Goal: Transaction & Acquisition: Obtain resource

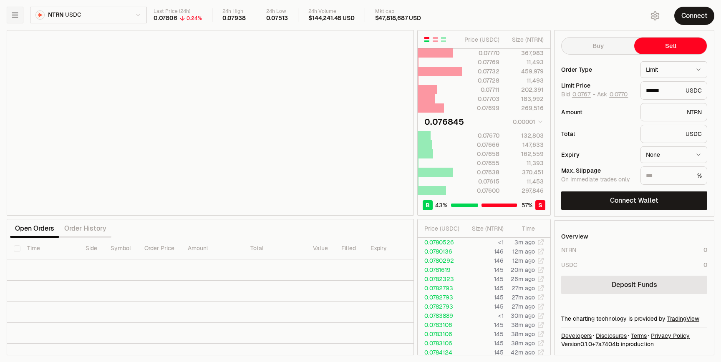
click at [21, 13] on button "button" at bounding box center [15, 15] width 17 height 17
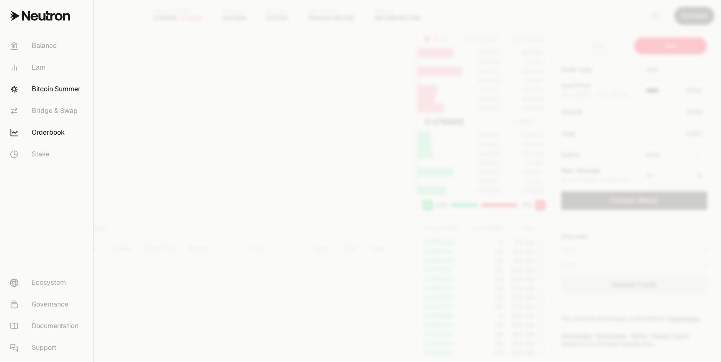
click at [29, 93] on link "Bitcoin Summer" at bounding box center [46, 89] width 86 height 22
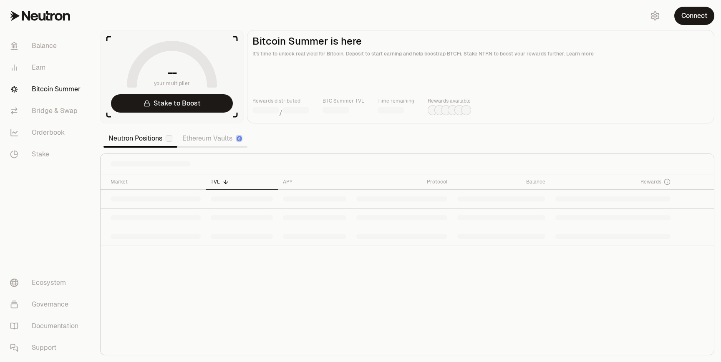
click at [243, 19] on section "-- your multiplier Stake to Boost Bitcoin Summer is here It's time to unlock re…" at bounding box center [406, 181] width 627 height 362
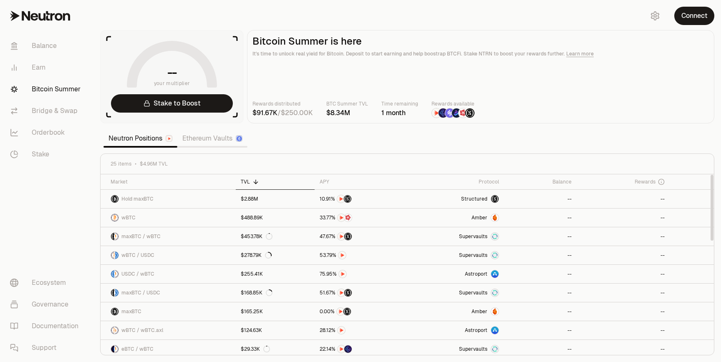
click at [411, 13] on section "-- your multiplier Stake to Boost Bitcoin Summer is here It's time to unlock re…" at bounding box center [406, 181] width 627 height 362
click at [675, 15] on button "Connect" at bounding box center [694, 16] width 40 height 18
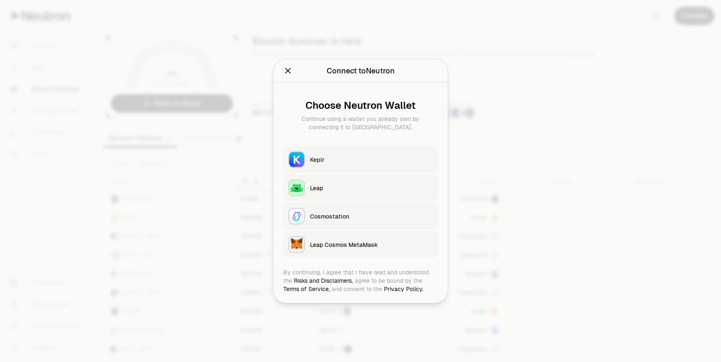
click at [362, 151] on button "Keplr" at bounding box center [360, 159] width 154 height 27
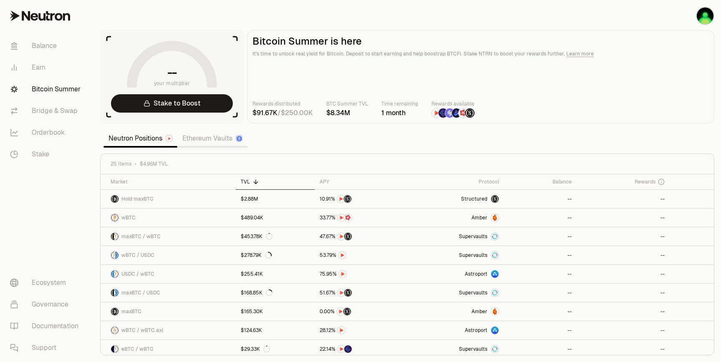
click at [48, 93] on link "Bitcoin Summer" at bounding box center [46, 89] width 87 height 22
click at [44, 115] on link "Bridge & Swap" at bounding box center [46, 111] width 87 height 22
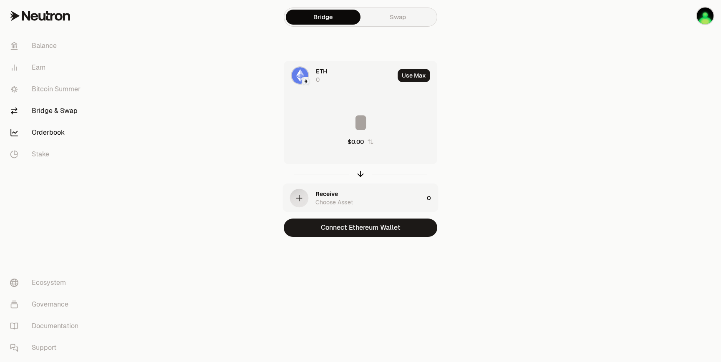
click at [42, 138] on link "Orderbook" at bounding box center [46, 133] width 87 height 22
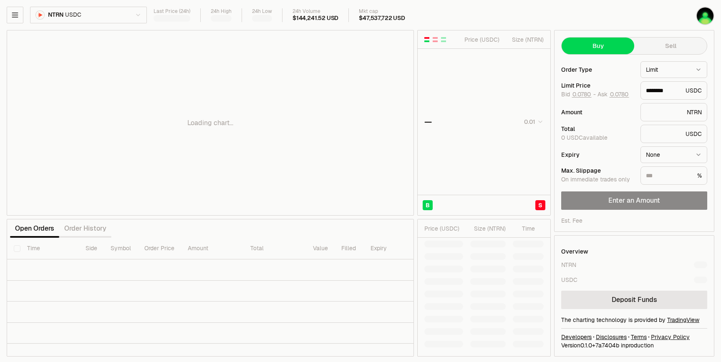
type input "********"
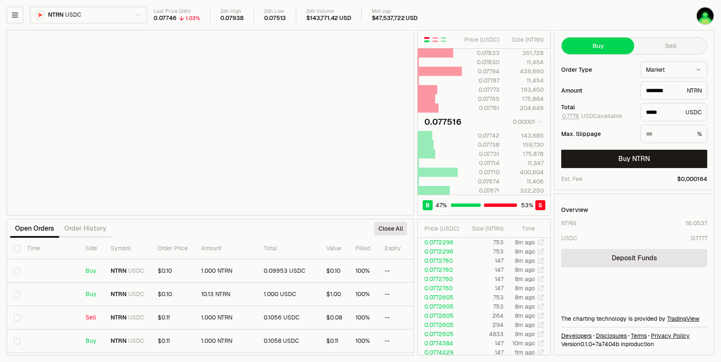
type input "*****"
click at [651, 48] on button "Sell" at bounding box center [670, 46] width 73 height 17
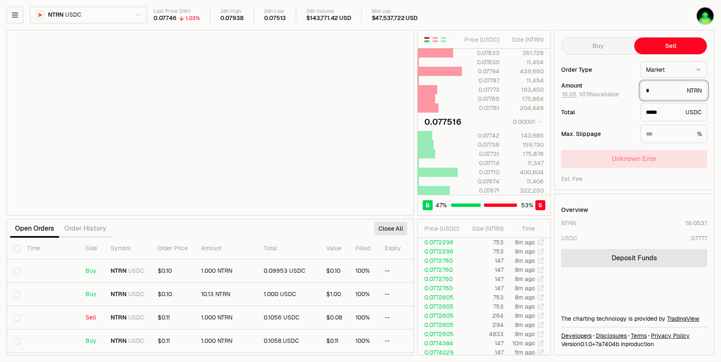
click at [662, 91] on input "*" at bounding box center [665, 90] width 38 height 8
type input "*"
type input "********"
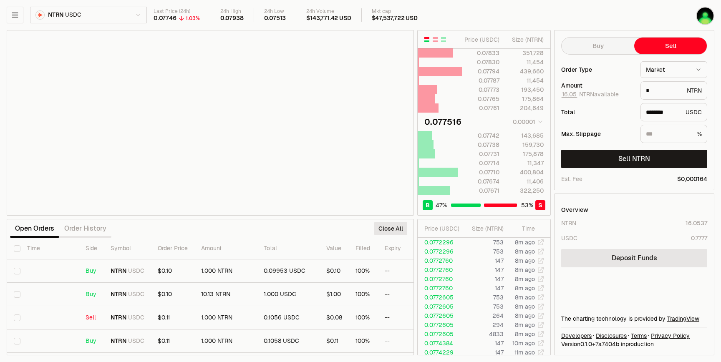
click at [593, 119] on div "Total ******** USDC" at bounding box center [634, 112] width 146 height 18
click at [654, 93] on input "*" at bounding box center [665, 90] width 38 height 8
type input "*"
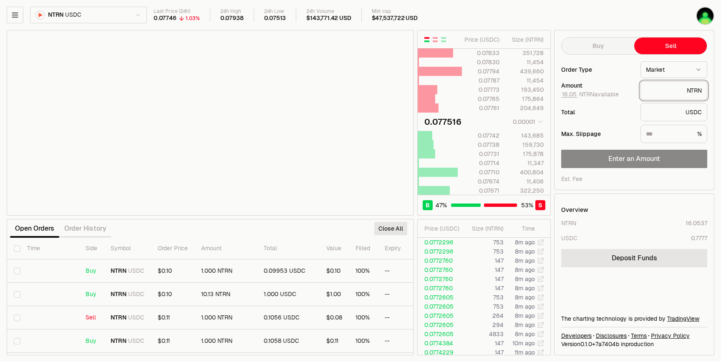
type input "*"
type input "********"
type input "*"
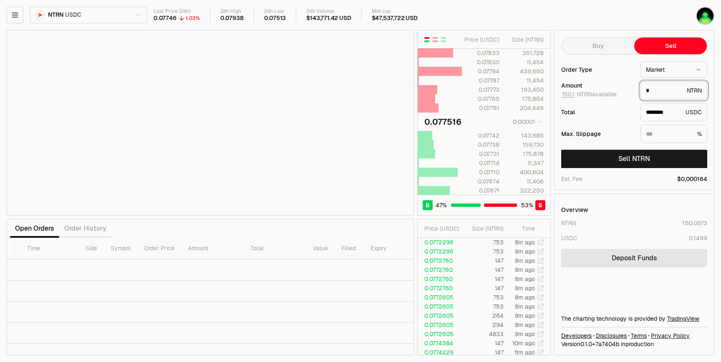
click at [652, 90] on input "*" at bounding box center [665, 90] width 38 height 8
click at [584, 23] on div "Last Price (24h) 0.07746 1.03% 24h High 0.07938 24h Low 0.07513 24h Volume $143…" at bounding box center [393, 17] width 480 height 18
type input "*"
click at [616, 49] on button "Buy" at bounding box center [597, 46] width 73 height 17
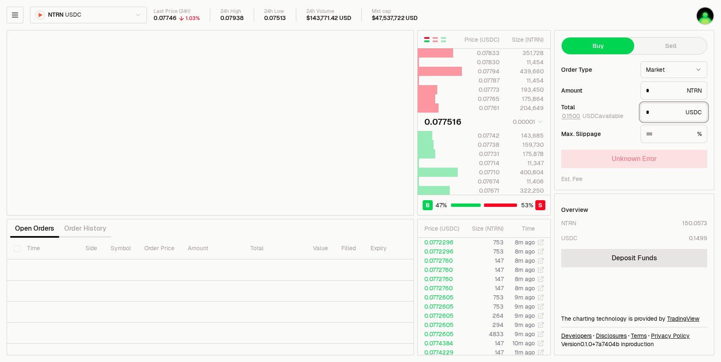
click at [668, 111] on input "*" at bounding box center [664, 112] width 36 height 8
type input "*"
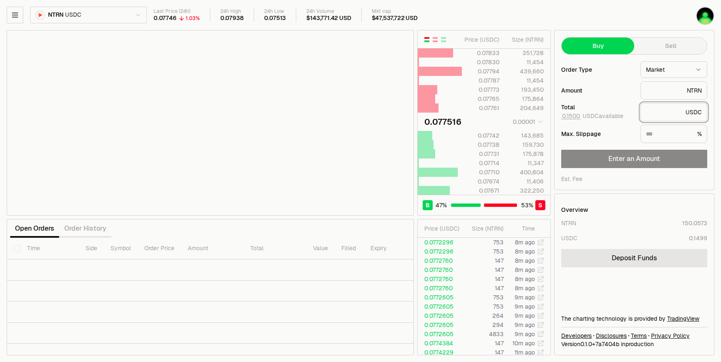
type input "*"
type input "***"
type input "*******"
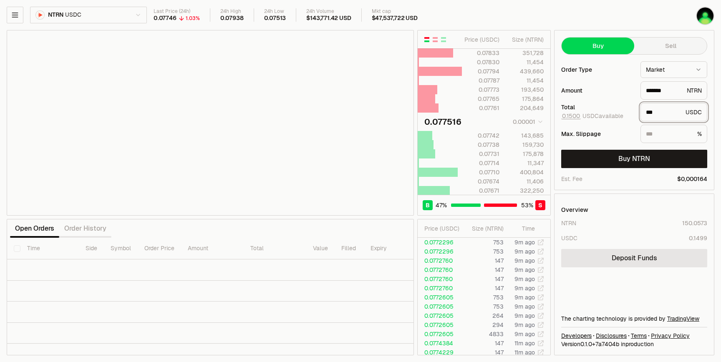
drag, startPoint x: 664, startPoint y: 112, endPoint x: 627, endPoint y: 112, distance: 37.5
click at [627, 112] on div "Total 0.1500 USDC available *** USDC" at bounding box center [634, 112] width 146 height 18
type input "***"
click at [627, 89] on div "Amount" at bounding box center [597, 91] width 73 height 6
click at [706, 16] on img "button" at bounding box center [704, 16] width 17 height 17
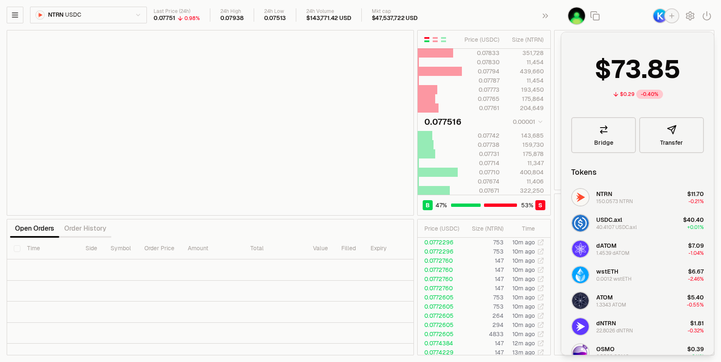
click at [661, 20] on img "button" at bounding box center [659, 15] width 13 height 13
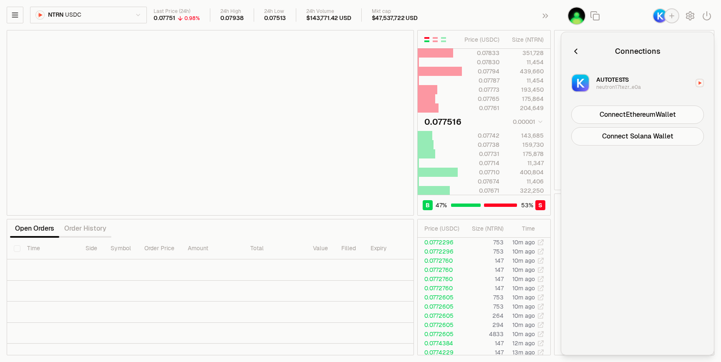
click at [631, 85] on div "neutron17tezr...e0a" at bounding box center [618, 87] width 45 height 7
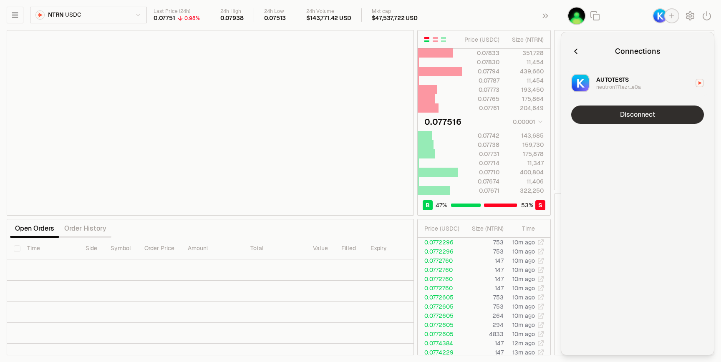
click at [630, 109] on button "Disconnect" at bounding box center [637, 115] width 133 height 18
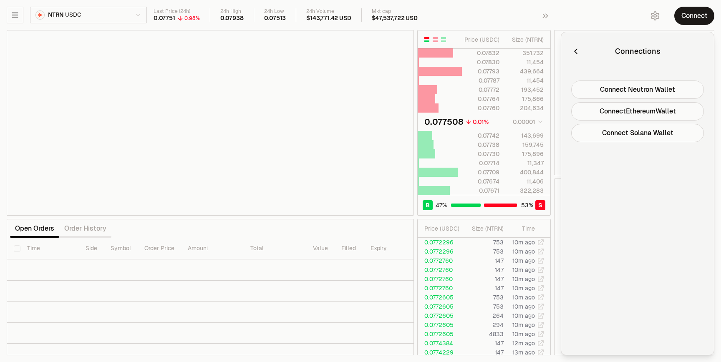
click at [573, 49] on icon "button" at bounding box center [575, 51] width 9 height 9
click at [579, 17] on div "Connect" at bounding box center [641, 16] width 160 height 32
click at [547, 16] on icon "button" at bounding box center [545, 16] width 5 height 5
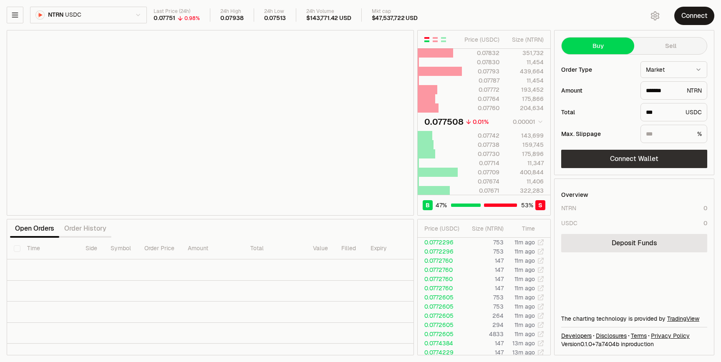
click at [612, 161] on button "Connect Wallet" at bounding box center [634, 159] width 146 height 18
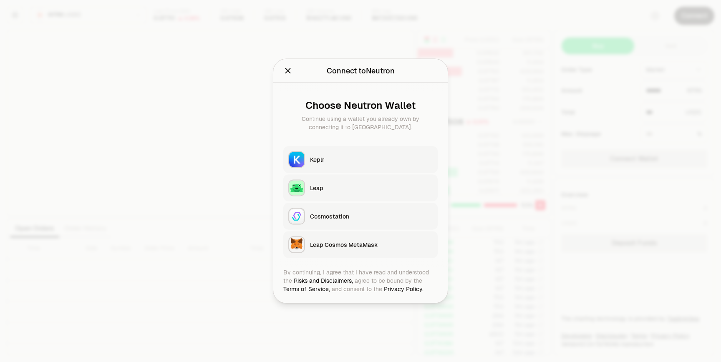
click at [350, 164] on button "Keplr" at bounding box center [360, 159] width 154 height 27
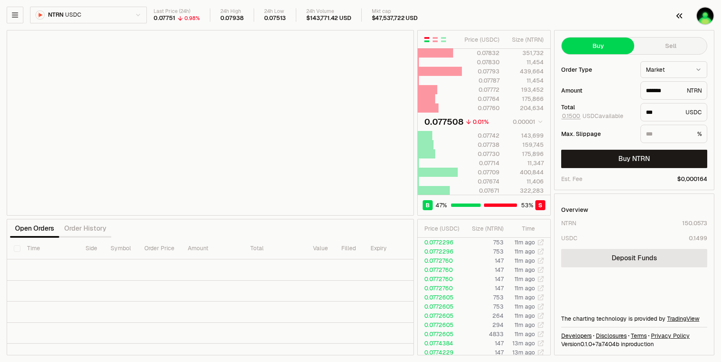
click at [697, 13] on img "button" at bounding box center [704, 16] width 17 height 17
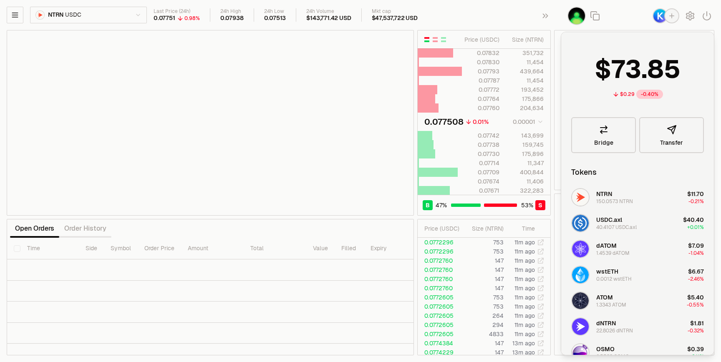
click at [665, 18] on div "button" at bounding box center [671, 15] width 13 height 13
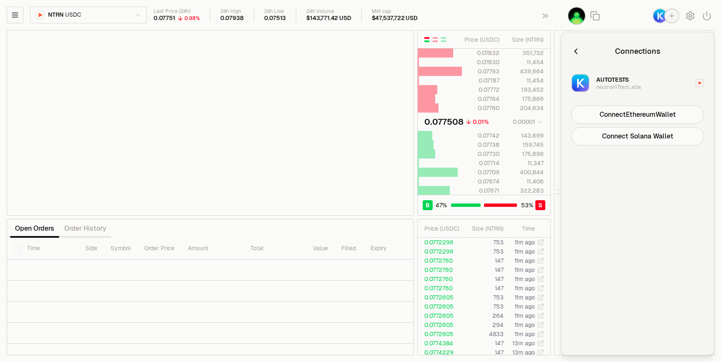
click at [644, 77] on button "AUTOTESTS neutron17tezr...e0a" at bounding box center [637, 82] width 143 height 25
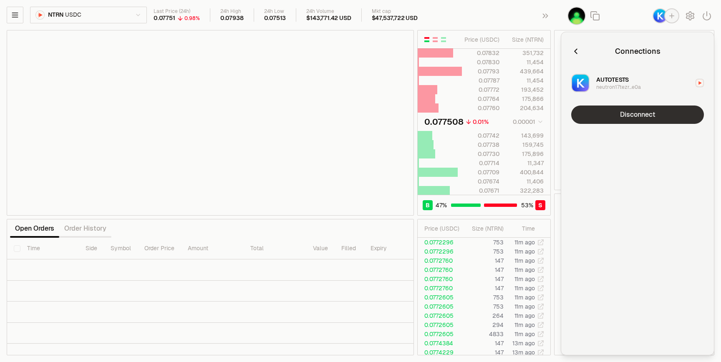
click at [634, 116] on button "Disconnect" at bounding box center [637, 115] width 133 height 18
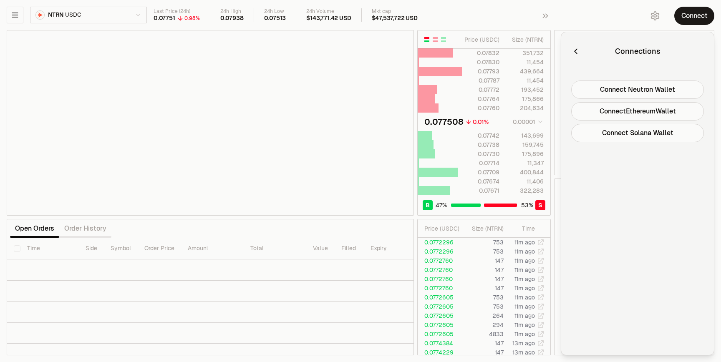
click at [577, 54] on icon "button" at bounding box center [575, 51] width 3 height 5
click at [591, 70] on div "Portfolio Your tokens and total balance" at bounding box center [637, 194] width 153 height 324
click at [556, 25] on button "button" at bounding box center [547, 16] width 27 height 32
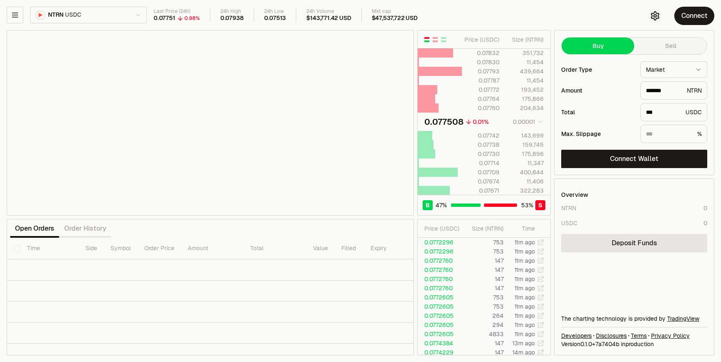
click at [658, 16] on icon "button" at bounding box center [655, 16] width 8 height 8
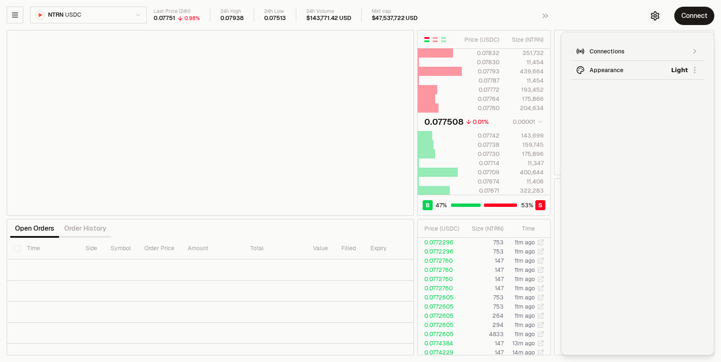
click at [651, 16] on icon "button" at bounding box center [655, 16] width 8 height 8
click at [644, 54] on div "Connections" at bounding box center [637, 51] width 96 height 8
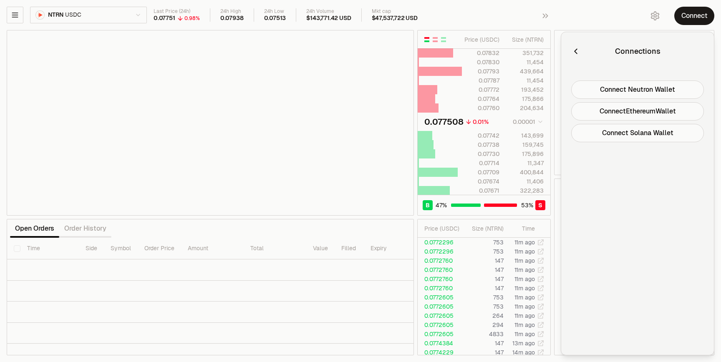
click at [575, 55] on icon "button" at bounding box center [575, 51] width 9 height 9
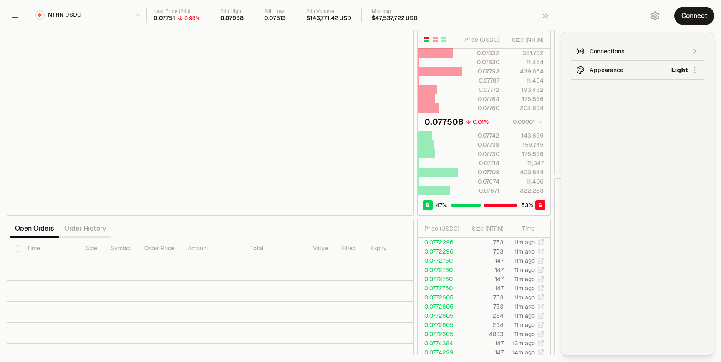
click at [627, 45] on button "Connections" at bounding box center [637, 51] width 133 height 19
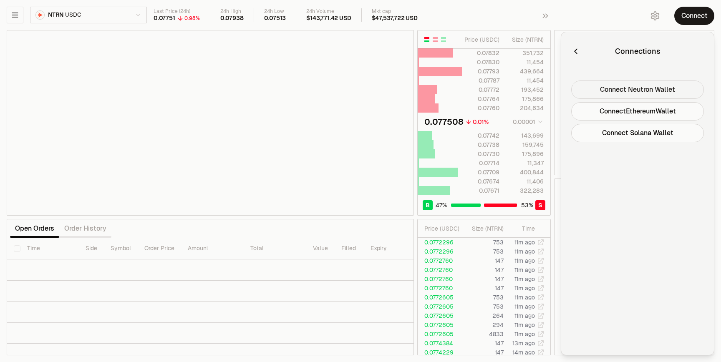
click at [623, 89] on button "Connect Neutron Wallet" at bounding box center [637, 89] width 133 height 18
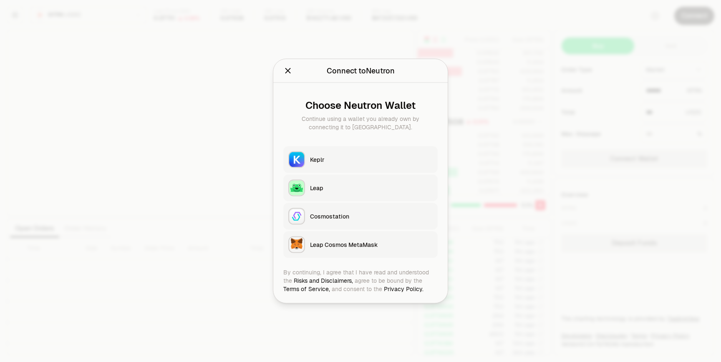
click at [370, 165] on button "Keplr" at bounding box center [360, 159] width 154 height 27
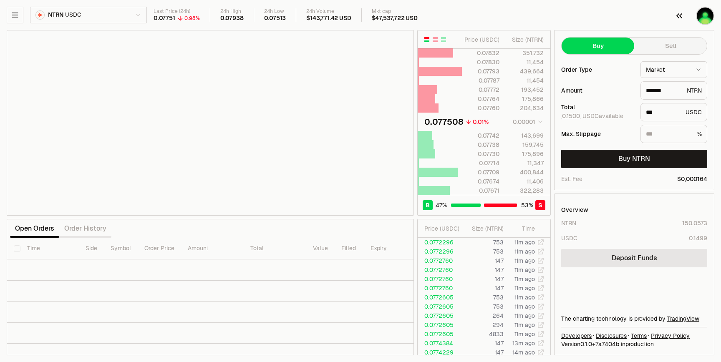
click at [699, 14] on img "button" at bounding box center [704, 16] width 17 height 17
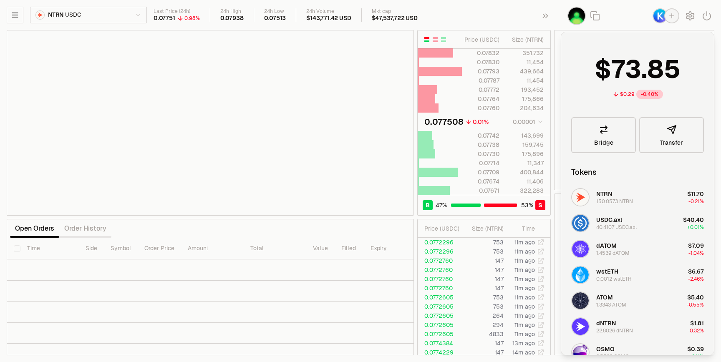
click at [669, 21] on div "button" at bounding box center [671, 15] width 13 height 13
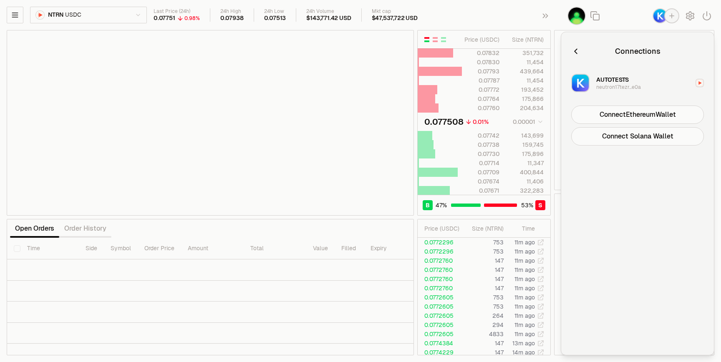
click at [634, 86] on div "neutron17tezr...e0a" at bounding box center [618, 87] width 45 height 7
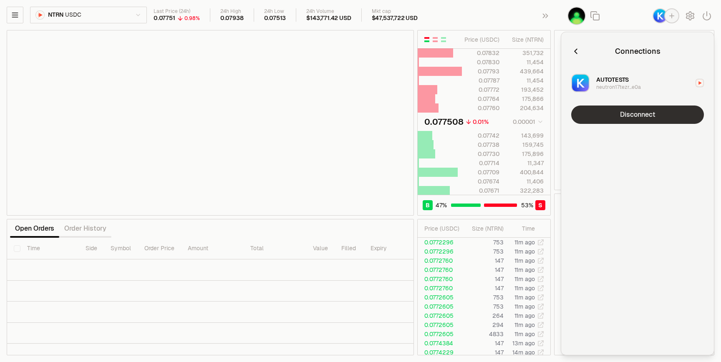
click at [630, 113] on button "Disconnect" at bounding box center [637, 115] width 133 height 18
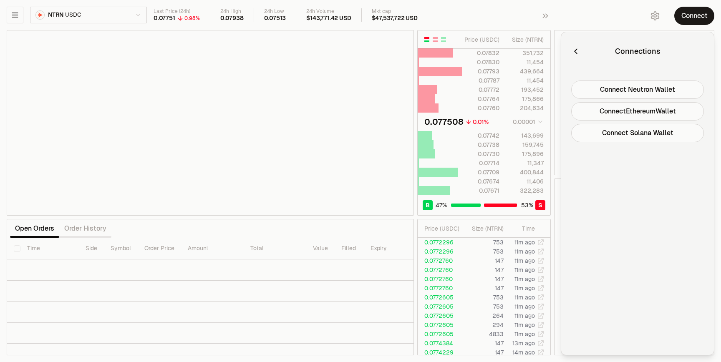
click at [576, 54] on icon "button" at bounding box center [575, 51] width 9 height 9
click at [565, 0] on div "Connect" at bounding box center [641, 16] width 160 height 32
click at [545, 19] on icon "button" at bounding box center [544, 16] width 9 height 10
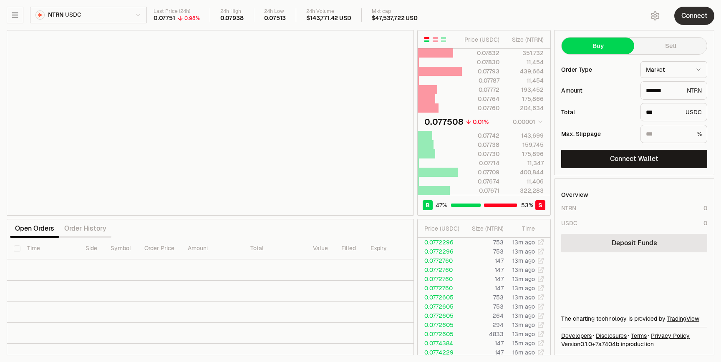
click at [702, 16] on button "Connect" at bounding box center [694, 16] width 40 height 18
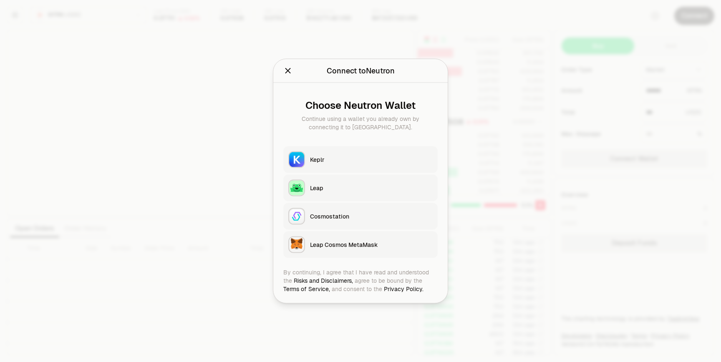
click at [347, 158] on div "Keplr" at bounding box center [371, 160] width 123 height 8
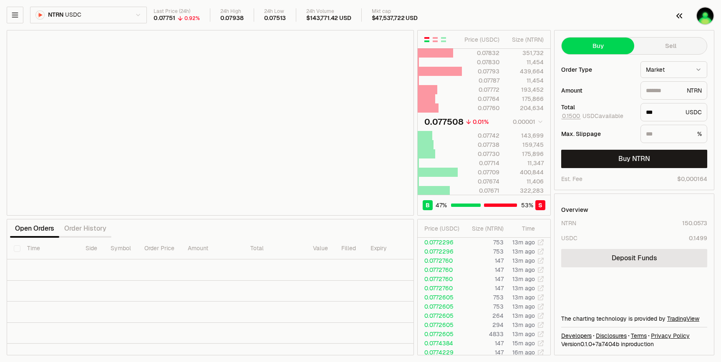
click at [702, 15] on img "button" at bounding box center [704, 16] width 17 height 17
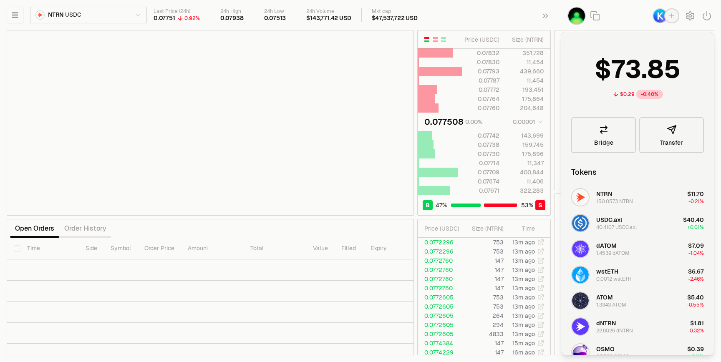
click at [668, 19] on icon "button" at bounding box center [672, 16] width 8 height 8
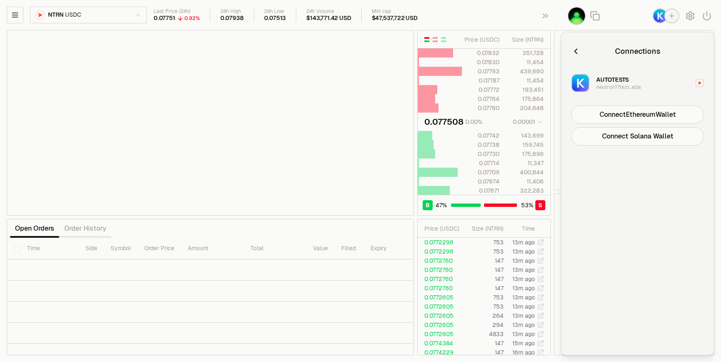
click at [654, 90] on button "AUTOTESTS neutron17tezr...e0a" at bounding box center [637, 82] width 143 height 25
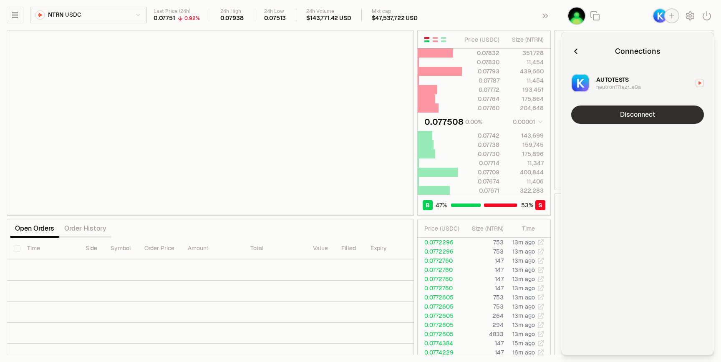
click at [648, 120] on button "Disconnect" at bounding box center [637, 115] width 133 height 18
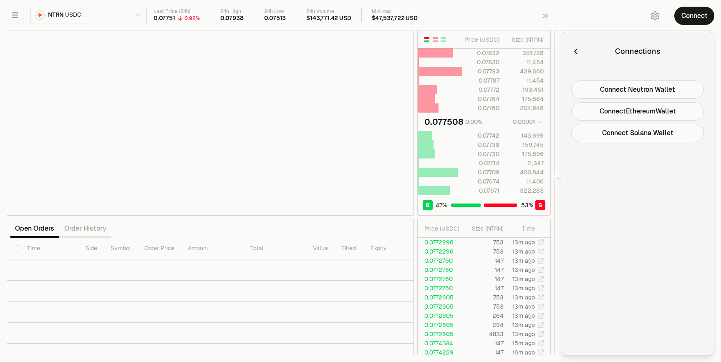
click at [578, 55] on icon "button" at bounding box center [575, 51] width 9 height 9
click at [551, 17] on button "button" at bounding box center [547, 16] width 27 height 32
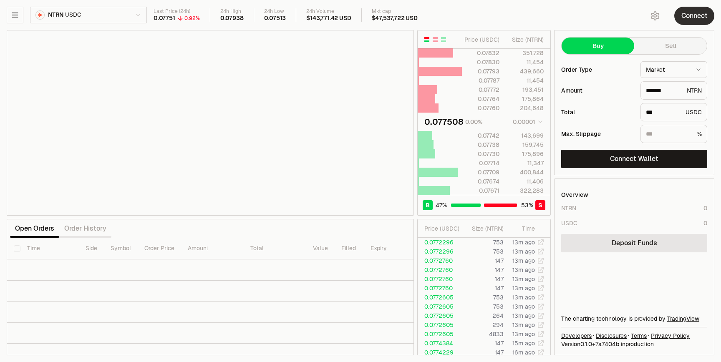
click at [681, 15] on button "Connect" at bounding box center [694, 16] width 40 height 18
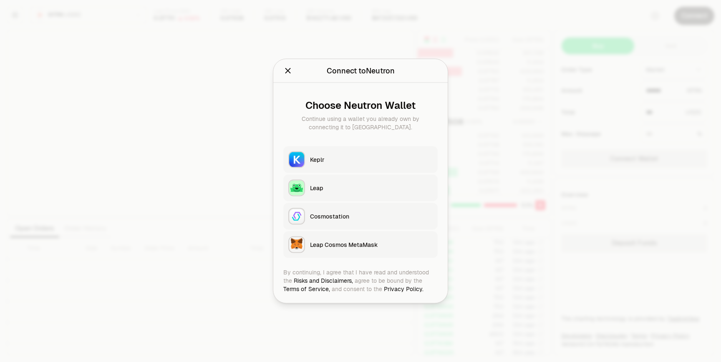
click at [560, 32] on div at bounding box center [360, 181] width 721 height 362
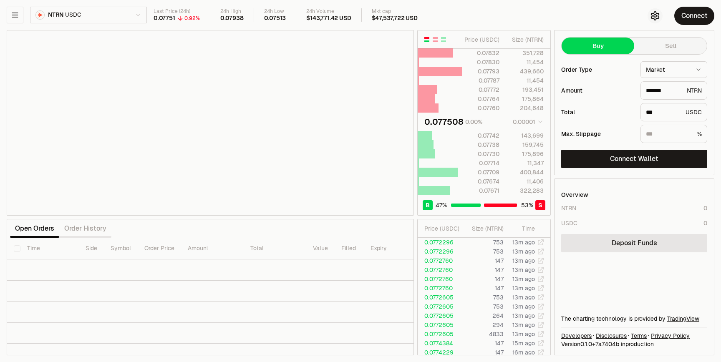
click at [655, 20] on icon "button" at bounding box center [655, 16] width 10 height 10
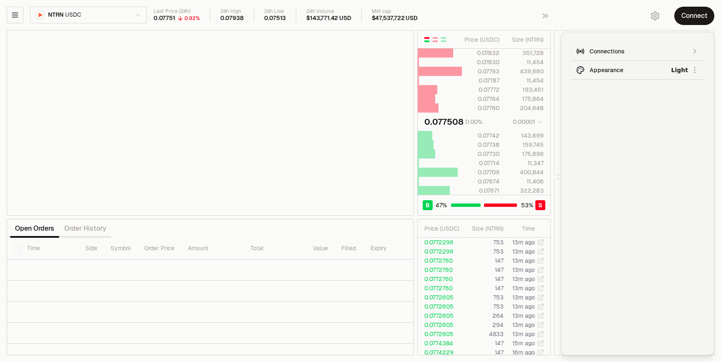
click at [643, 52] on div "Connections" at bounding box center [637, 51] width 96 height 8
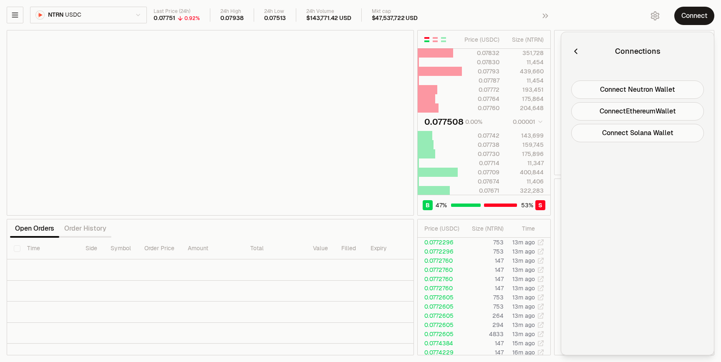
click at [576, 49] on icon "button" at bounding box center [575, 51] width 3 height 5
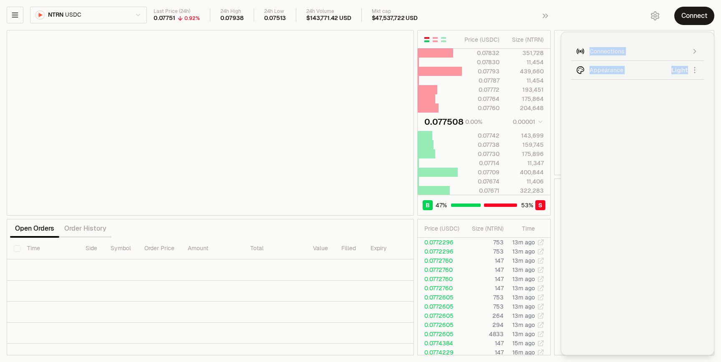
drag, startPoint x: 706, startPoint y: 81, endPoint x: 574, endPoint y: 50, distance: 135.5
click at [574, 50] on div "Settings Appearance settings and wallet management Connections Appearance Light" at bounding box center [637, 194] width 153 height 324
click at [601, 112] on div "Connections Appearance Light" at bounding box center [637, 193] width 133 height 303
drag, startPoint x: 564, startPoint y: 52, endPoint x: 624, endPoint y: 51, distance: 59.6
click at [624, 51] on div "Settings Appearance settings and wallet management Connections Appearance Light" at bounding box center [637, 194] width 153 height 324
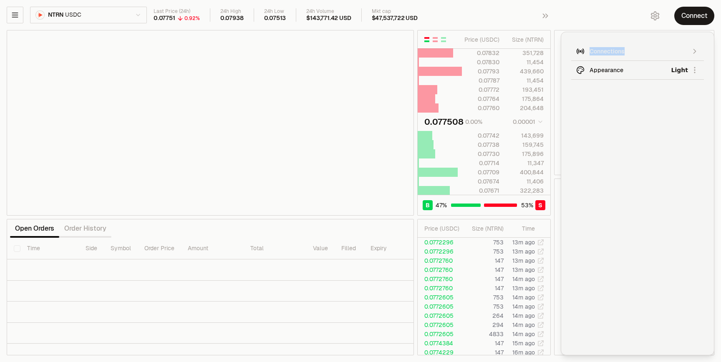
copy div "Connections"
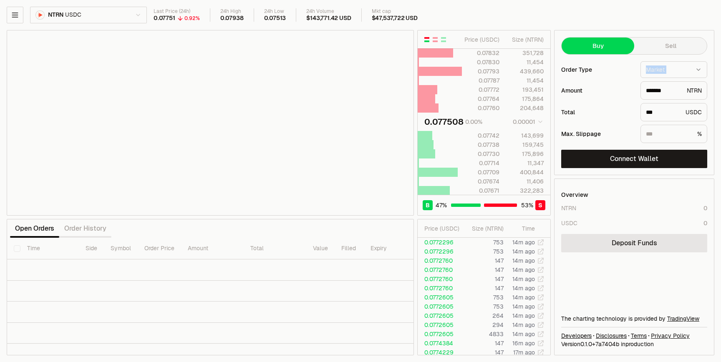
drag, startPoint x: 560, startPoint y: 82, endPoint x: 593, endPoint y: 79, distance: 33.5
click at [593, 79] on div "Buy Sell Order Type Market ***** ****** Amount ******* NTRN Total *** USDC Max.…" at bounding box center [634, 102] width 160 height 145
click at [652, 11] on icon "button" at bounding box center [655, 16] width 10 height 10
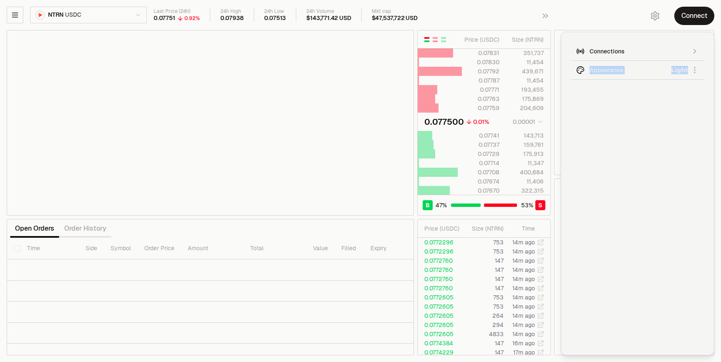
drag, startPoint x: 702, startPoint y: 65, endPoint x: 603, endPoint y: 65, distance: 98.4
click at [603, 65] on div "Settings Appearance settings and wallet management Connections Appearance Light" at bounding box center [637, 194] width 153 height 324
copy button "Appearance Light"
click at [688, 18] on button "Connect" at bounding box center [694, 16] width 40 height 18
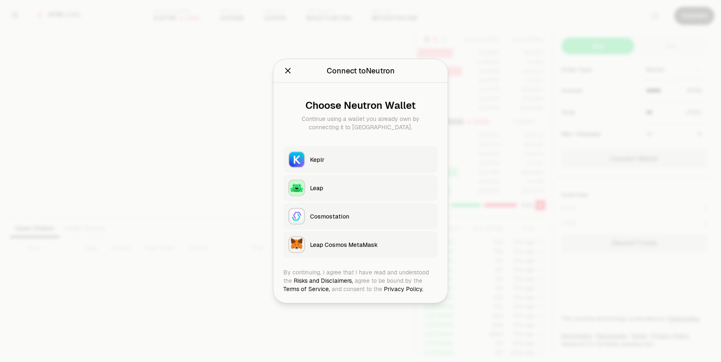
click at [376, 164] on button "Keplr" at bounding box center [360, 159] width 154 height 27
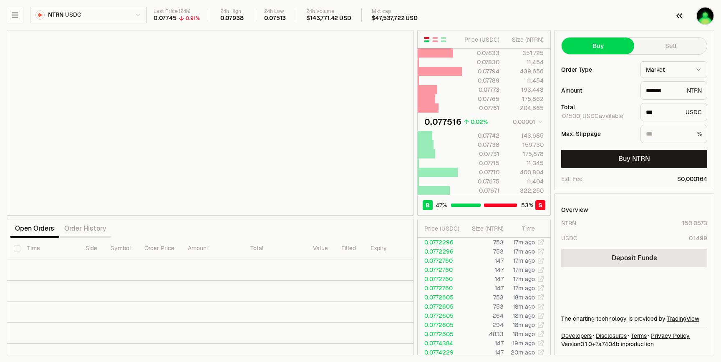
click at [706, 22] on img "button" at bounding box center [704, 16] width 17 height 17
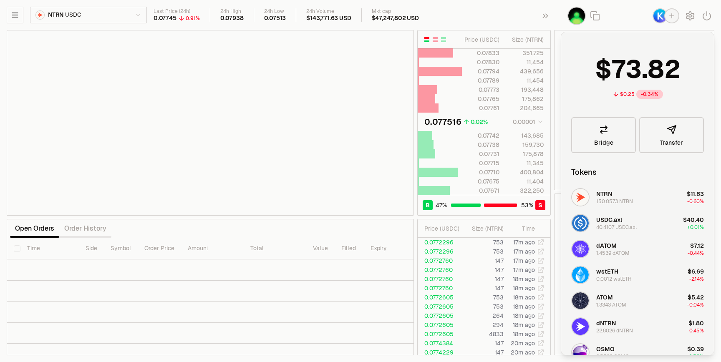
click at [662, 20] on img "button" at bounding box center [659, 15] width 13 height 13
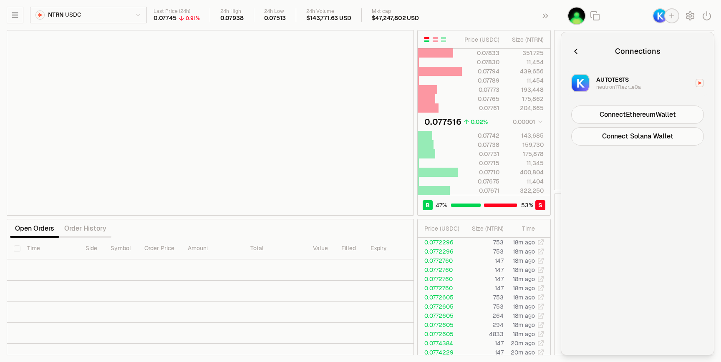
click at [640, 83] on button "AUTOTESTS neutron17tezr...e0a" at bounding box center [637, 82] width 143 height 25
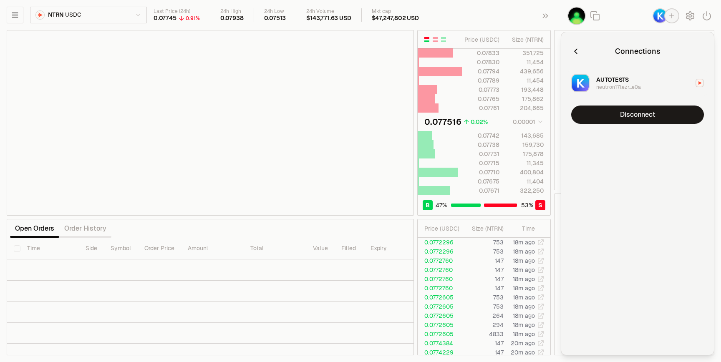
click at [577, 51] on icon "button" at bounding box center [575, 51] width 9 height 9
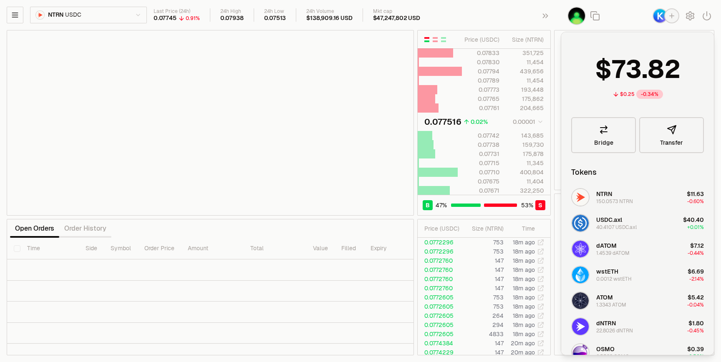
click at [484, 13] on div "Last Price (24h) 0.07745 0.91% 24h High 0.07938 24h Low 0.07513 24h Volume $138…" at bounding box center [393, 15] width 480 height 14
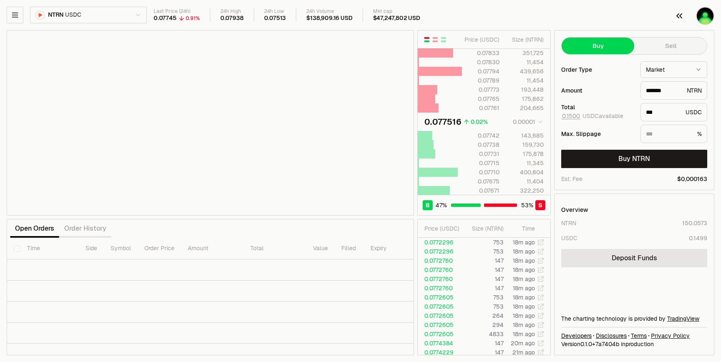
click at [692, 23] on button "button" at bounding box center [693, 16] width 53 height 32
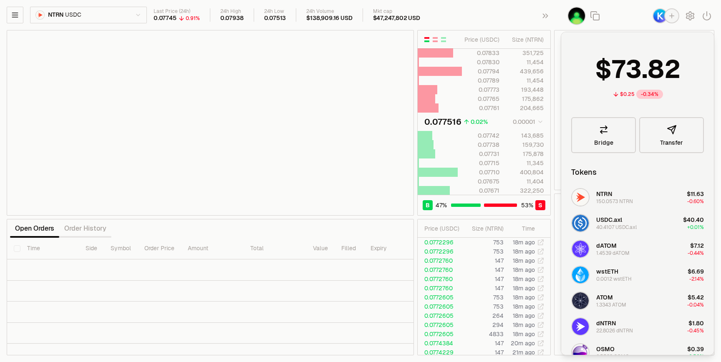
click at [669, 20] on div "button" at bounding box center [671, 15] width 13 height 13
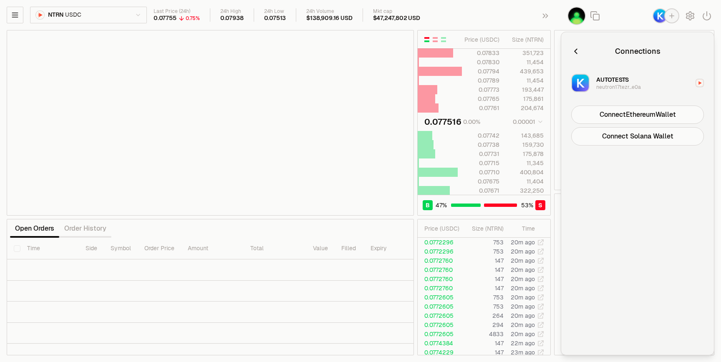
click at [573, 54] on icon "button" at bounding box center [575, 51] width 9 height 9
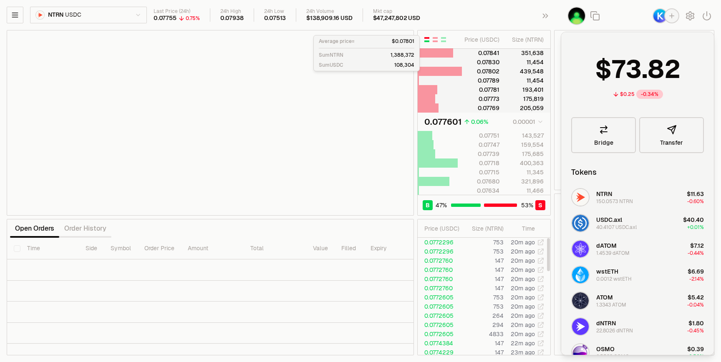
click at [493, 16] on div "Last Price (24h) 0.07755 0.75% 24h High 0.07938 24h Low 0.07513 24h Volume $138…" at bounding box center [393, 15] width 480 height 14
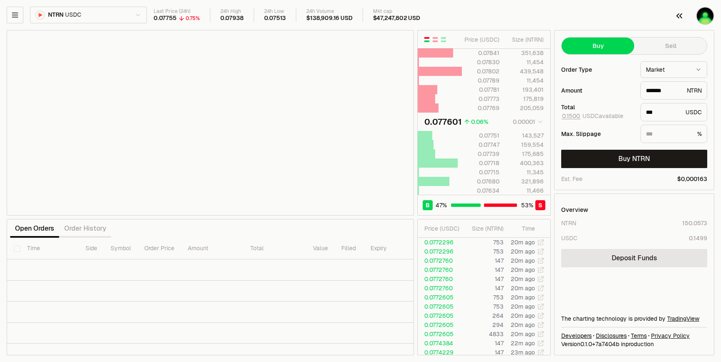
click at [711, 17] on img "button" at bounding box center [704, 16] width 17 height 17
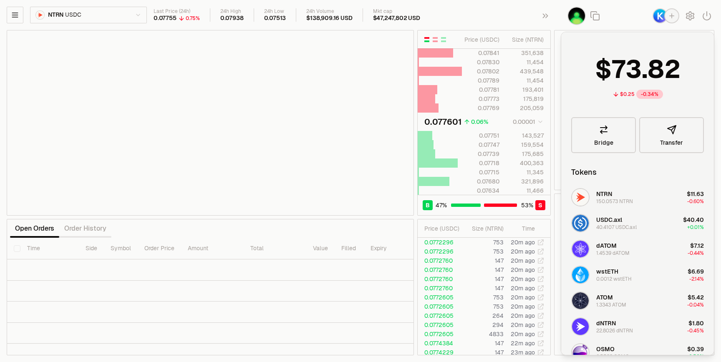
click at [667, 15] on div "button" at bounding box center [671, 15] width 13 height 13
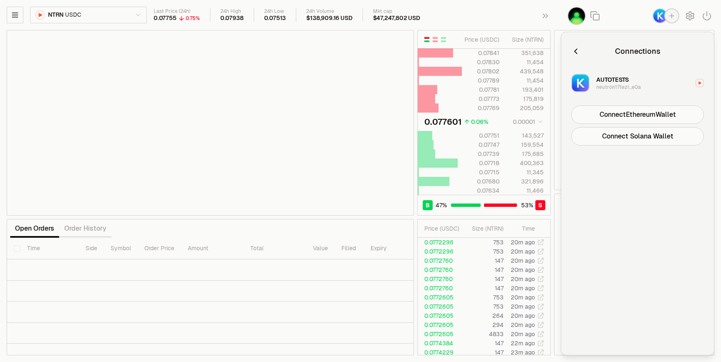
click at [634, 83] on div "AUTOTESTS neutron17tezr...e0a" at bounding box center [618, 82] width 45 height 15
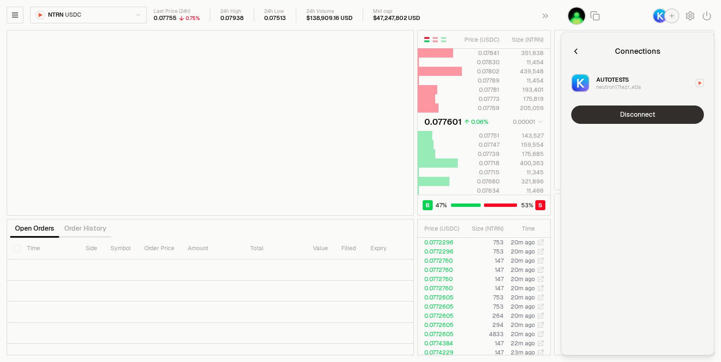
click at [623, 116] on button "Disconnect" at bounding box center [637, 115] width 133 height 18
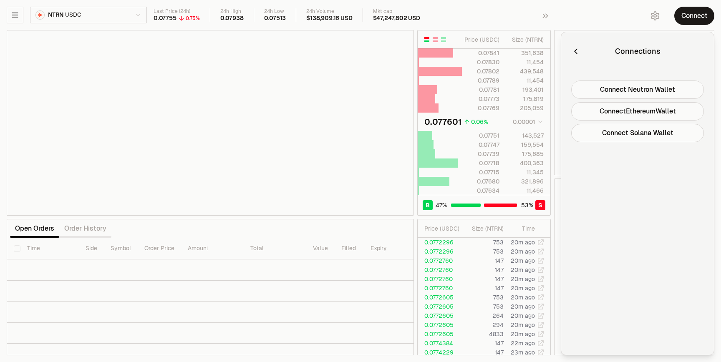
click at [577, 54] on icon "button" at bounding box center [575, 51] width 9 height 9
click at [650, 17] on icon "button" at bounding box center [655, 16] width 10 height 10
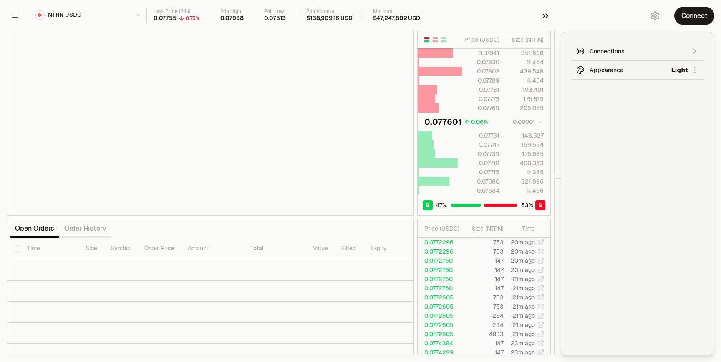
click at [543, 17] on icon "button" at bounding box center [544, 16] width 9 height 10
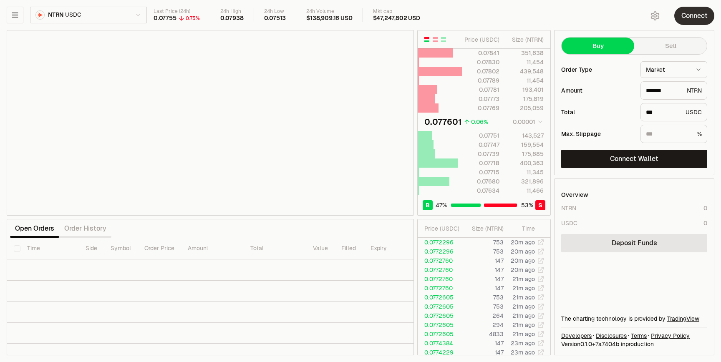
click at [690, 24] on button "Connect" at bounding box center [694, 16] width 40 height 18
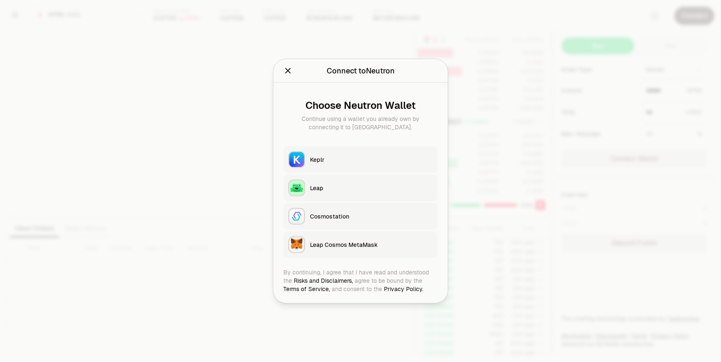
click at [350, 161] on div "Keplr" at bounding box center [371, 160] width 123 height 8
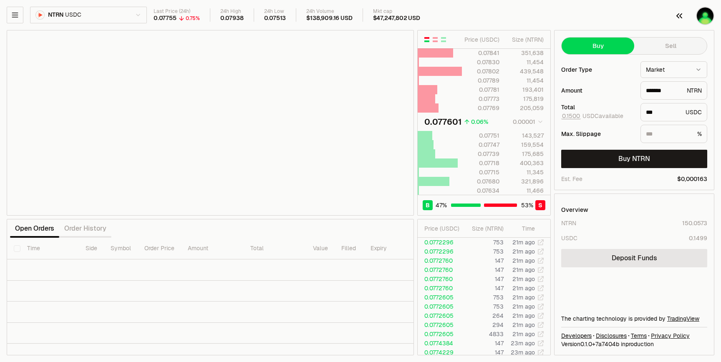
click at [700, 16] on img "button" at bounding box center [704, 16] width 17 height 17
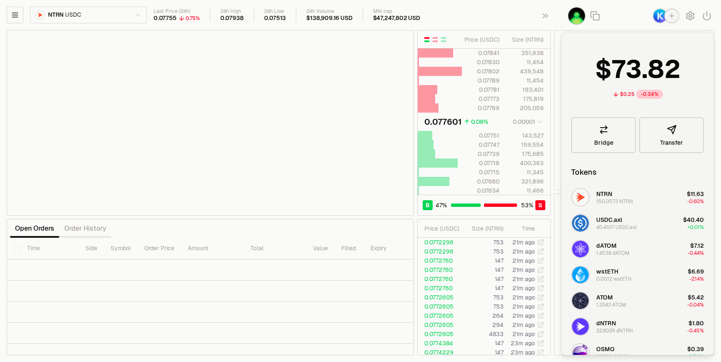
click at [660, 21] on img "button" at bounding box center [659, 15] width 13 height 13
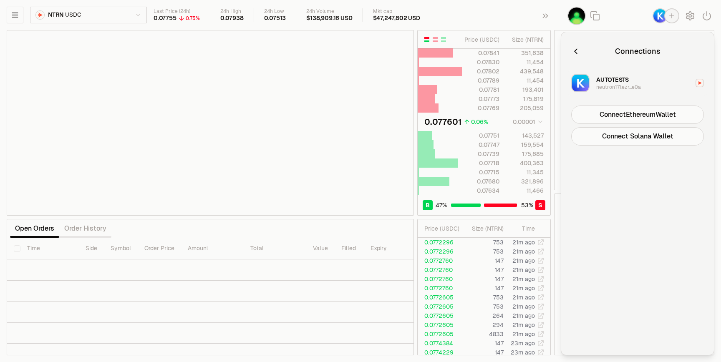
click at [633, 87] on div "neutron17tezr...e0a" at bounding box center [618, 87] width 45 height 7
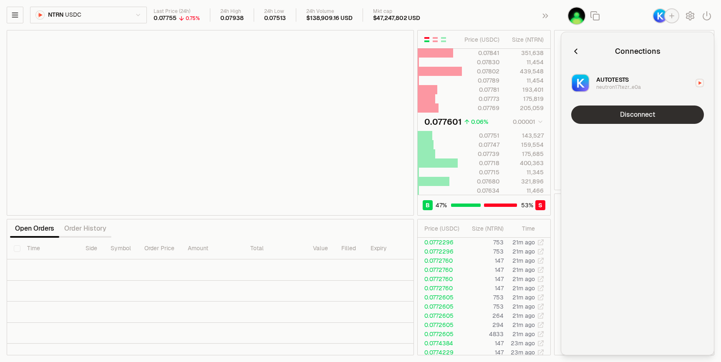
click at [626, 112] on button "Disconnect" at bounding box center [637, 115] width 133 height 18
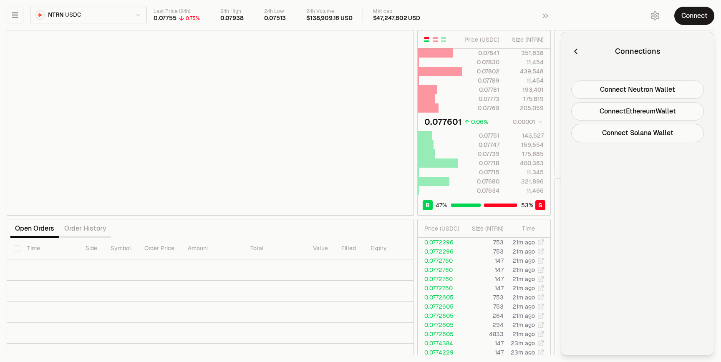
click at [576, 55] on icon "button" at bounding box center [575, 51] width 9 height 9
click at [476, 18] on div "Last Price (24h) 0.07755 0.75% 24h High 0.07938 24h Low 0.07513 24h Volume $134…" at bounding box center [393, 15] width 480 height 14
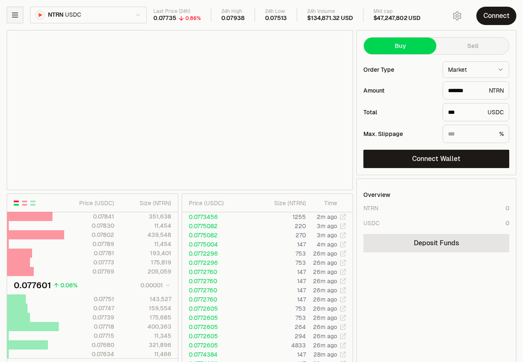
click at [13, 12] on icon "button" at bounding box center [15, 15] width 8 height 8
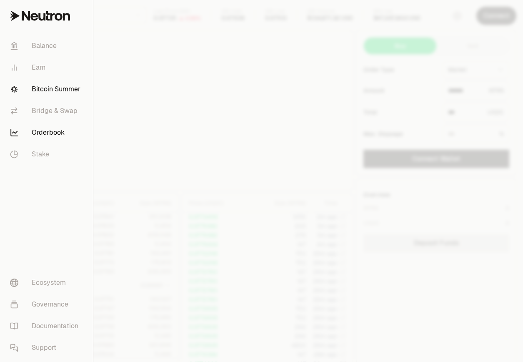
type input "*******"
click at [33, 88] on link "Bitcoin Summer" at bounding box center [46, 89] width 86 height 22
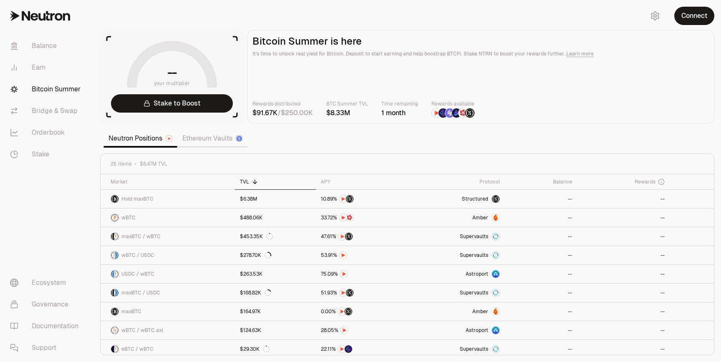
click at [559, 14] on section "-- your multiplier Stake to Boost Bitcoin Summer is here It's time to unlock re…" at bounding box center [406, 181] width 627 height 362
click at [39, 128] on link "Orderbook" at bounding box center [46, 133] width 87 height 22
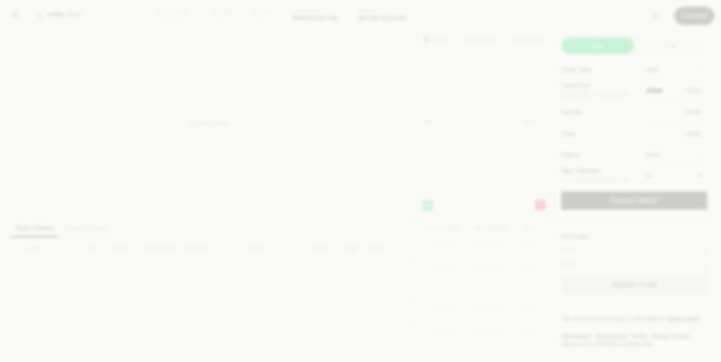
type input "********"
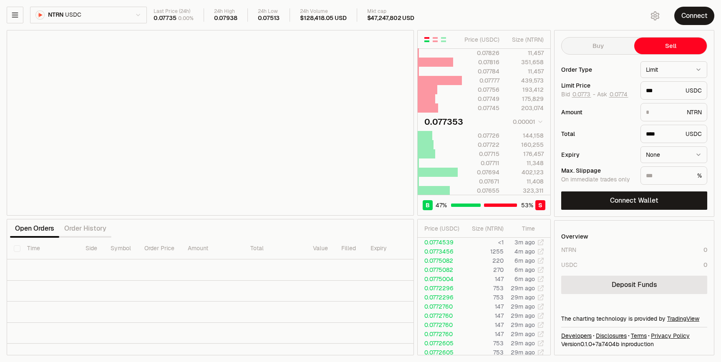
type input "********"
click at [644, 199] on button "Connect Wallet" at bounding box center [634, 200] width 146 height 18
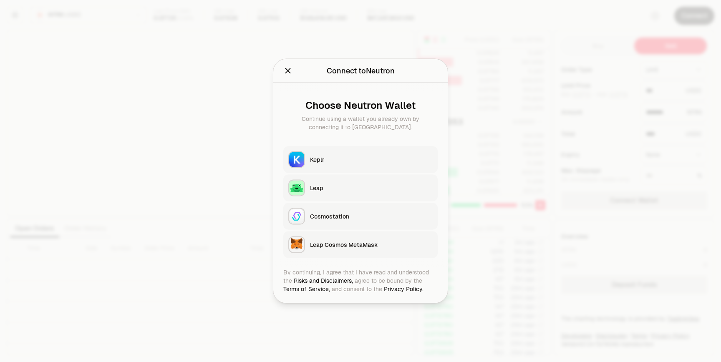
click at [396, 157] on div "Keplr" at bounding box center [371, 160] width 123 height 8
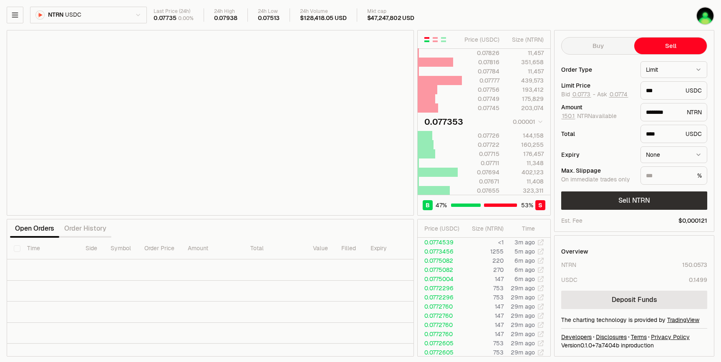
click at [622, 204] on button "Sell NTRN" at bounding box center [634, 200] width 146 height 18
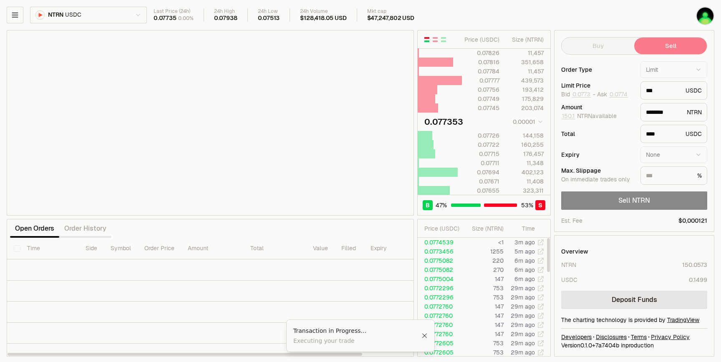
scroll to position [1, 0]
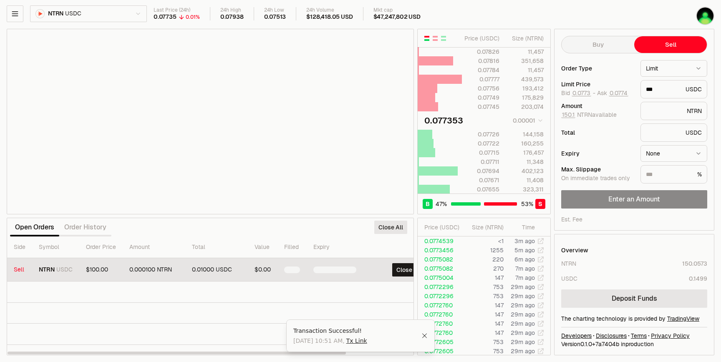
scroll to position [0, 81]
click at [394, 271] on button "Close" at bounding box center [395, 269] width 24 height 13
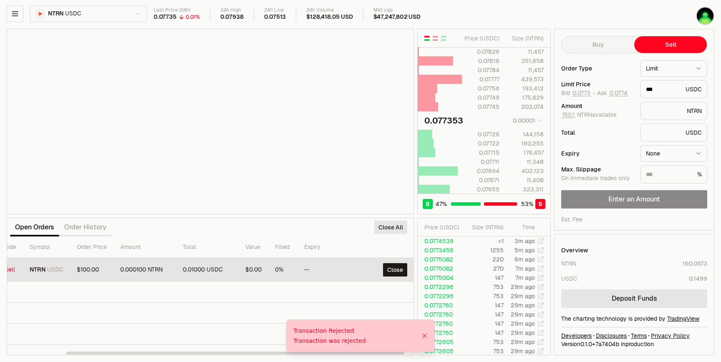
scroll to position [0, 0]
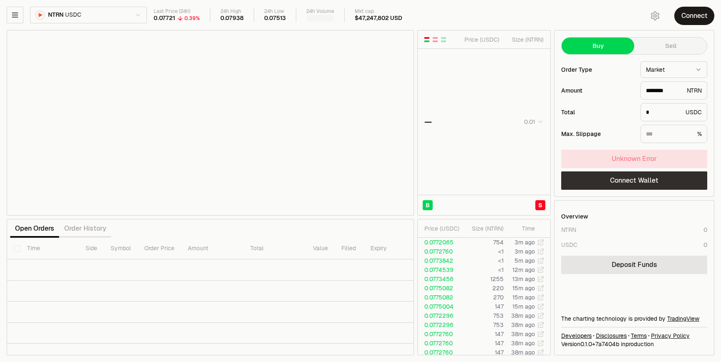
click at [611, 182] on button "Connect Wallet" at bounding box center [634, 180] width 146 height 18
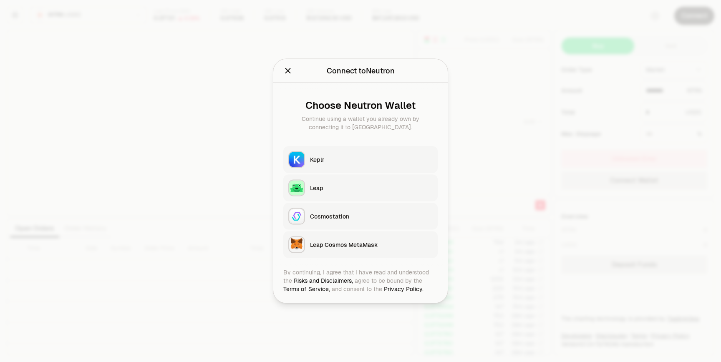
click at [394, 162] on div "Keplr" at bounding box center [371, 160] width 123 height 8
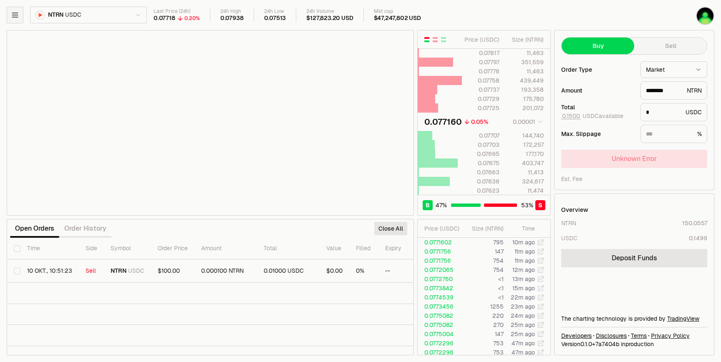
click at [22, 13] on button "button" at bounding box center [15, 15] width 17 height 17
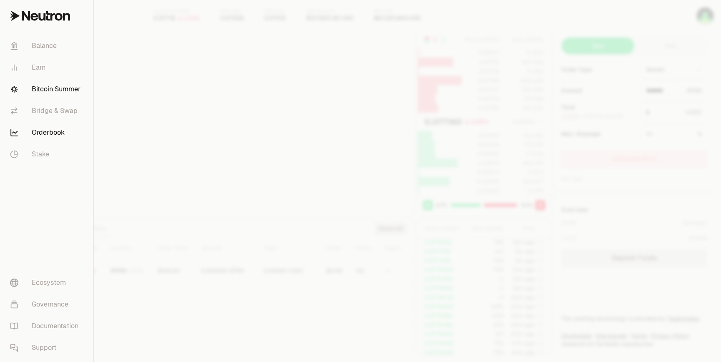
click at [31, 88] on link "Bitcoin Summer" at bounding box center [46, 89] width 86 height 22
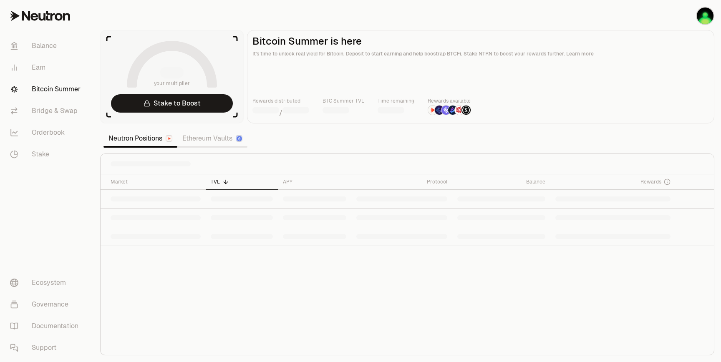
click at [207, 137] on link "Ethereum Vaults" at bounding box center [212, 138] width 70 height 17
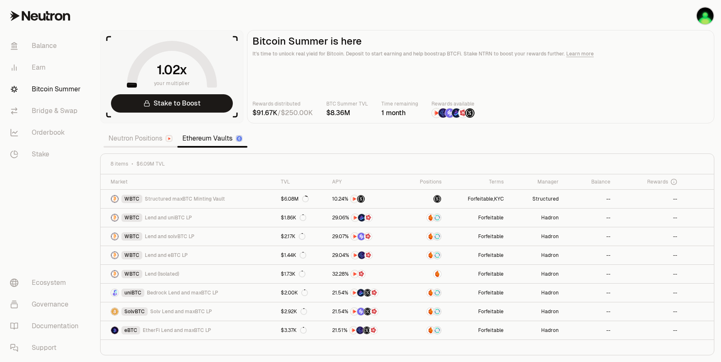
click at [162, 137] on link "Neutron Positions" at bounding box center [140, 138] width 74 height 17
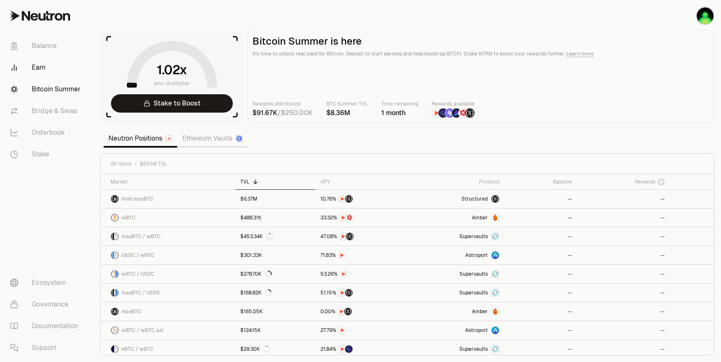
click at [38, 73] on link "Earn" at bounding box center [46, 68] width 87 height 22
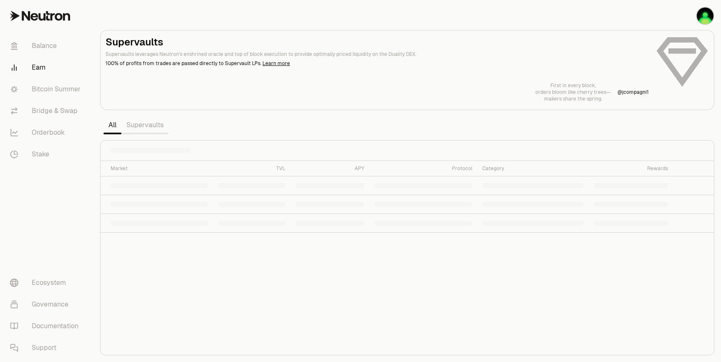
click at [151, 121] on link "Supervaults" at bounding box center [144, 125] width 47 height 17
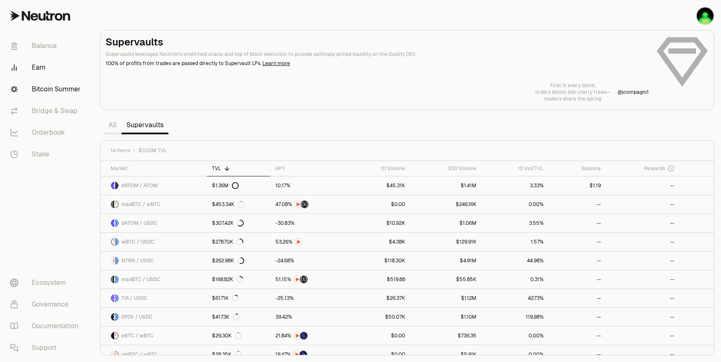
click at [38, 93] on link "Bitcoin Summer" at bounding box center [46, 89] width 87 height 22
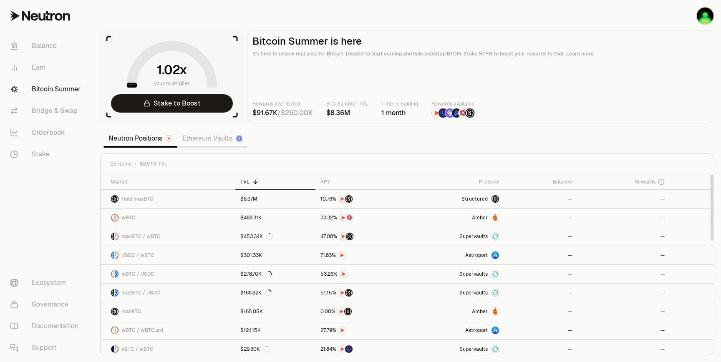
click at [201, 142] on link "Ethereum Vaults" at bounding box center [212, 138] width 70 height 17
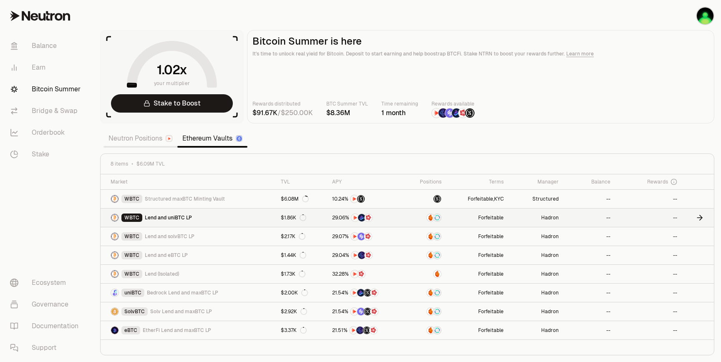
click at [610, 211] on link "--" at bounding box center [589, 218] width 52 height 18
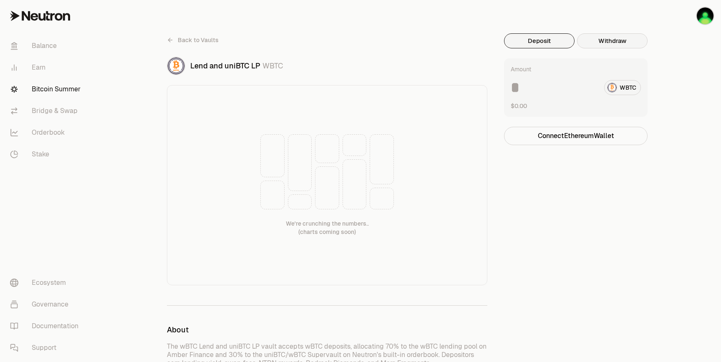
click at [600, 42] on button "Withdraw" at bounding box center [612, 40] width 70 height 15
click at [546, 40] on button "Deposit" at bounding box center [539, 40] width 70 height 15
click at [575, 141] on button "Connect Ethereum Wallet" at bounding box center [575, 136] width 143 height 18
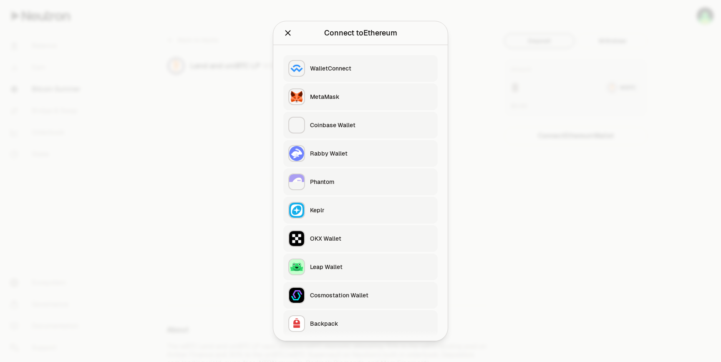
click at [554, 213] on div at bounding box center [360, 181] width 721 height 362
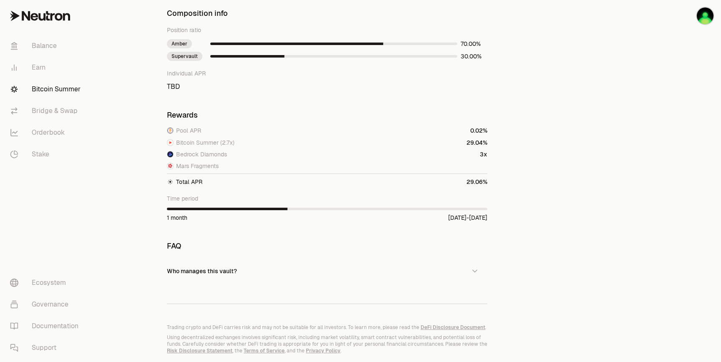
scroll to position [494, 0]
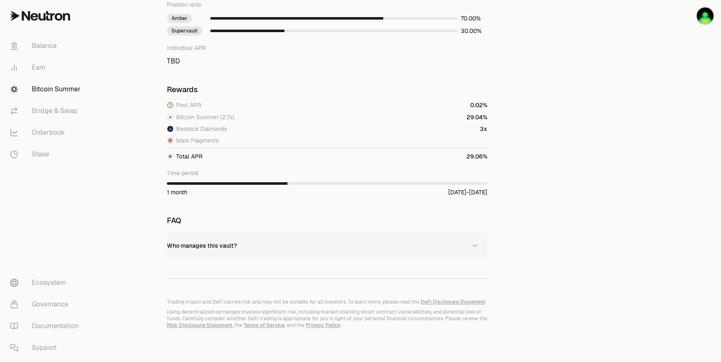
click at [236, 244] on button "Who manages this vault?" at bounding box center [327, 245] width 320 height 25
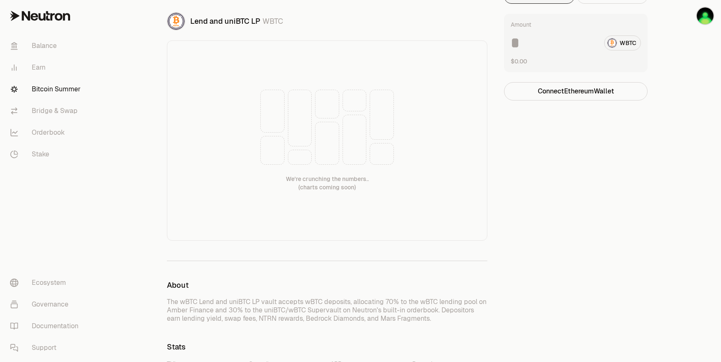
scroll to position [0, 0]
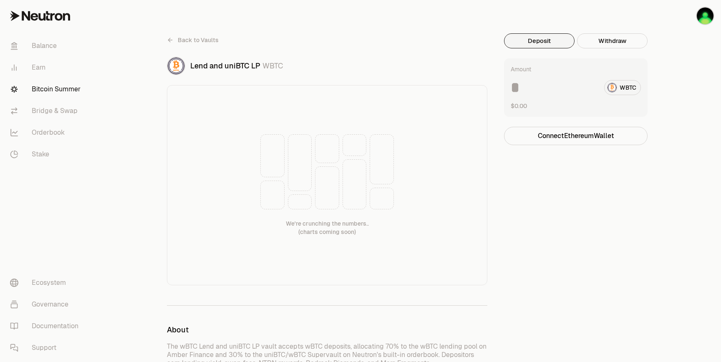
click at [172, 40] on icon at bounding box center [170, 40] width 7 height 7
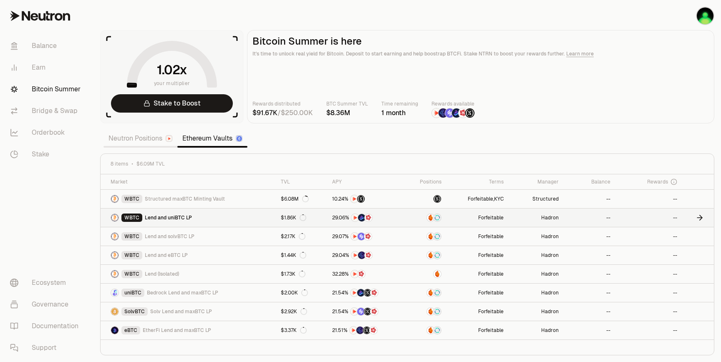
click at [466, 219] on link "Forfeitable" at bounding box center [477, 218] width 62 height 18
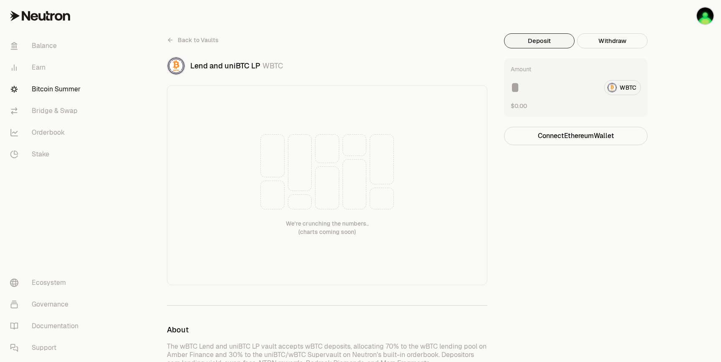
click at [190, 37] on span "Back to Vaults" at bounding box center [198, 40] width 41 height 8
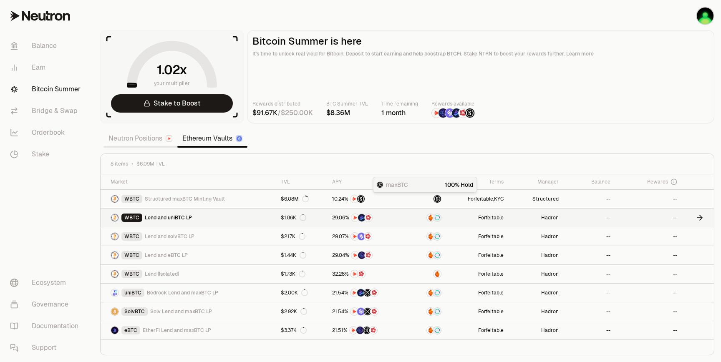
click at [425, 213] on link at bounding box center [424, 218] width 43 height 18
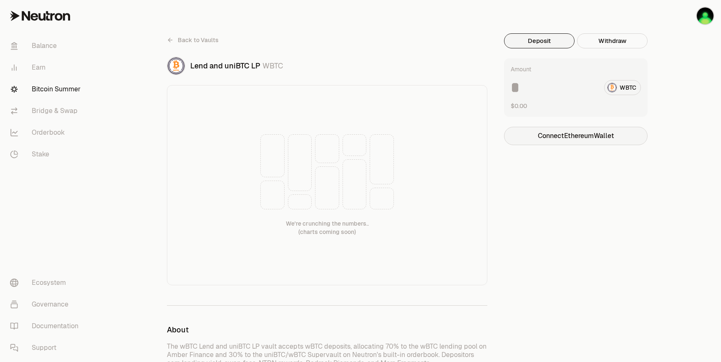
click at [554, 138] on button "Connect Ethereum Wallet" at bounding box center [575, 136] width 143 height 18
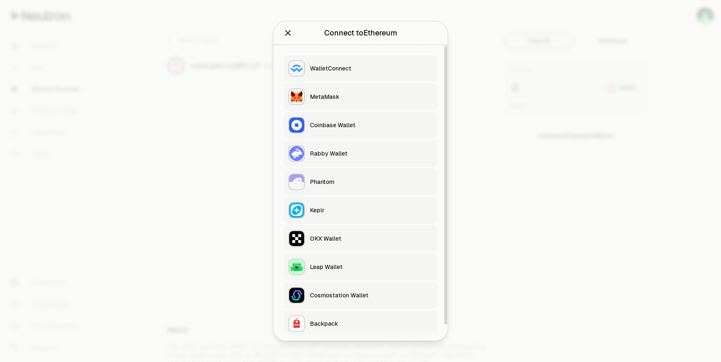
click at [339, 92] on button "MetaMask" at bounding box center [360, 96] width 154 height 27
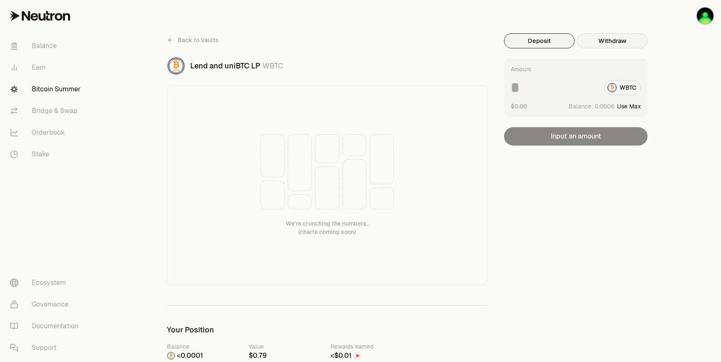
click at [601, 42] on button "Withdraw" at bounding box center [612, 40] width 70 height 15
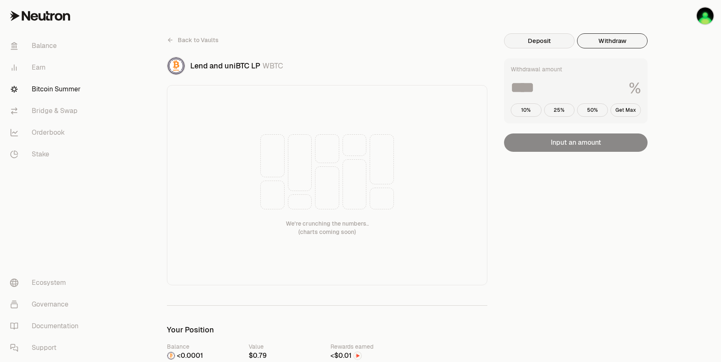
click at [540, 43] on button "Deposit" at bounding box center [539, 40] width 70 height 15
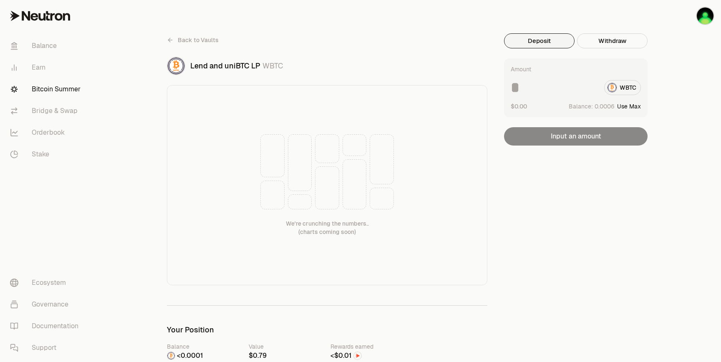
click at [601, 138] on div "Amount WBTC $0.00 Balance: Use Max Input an amount" at bounding box center [575, 101] width 143 height 87
click at [608, 108] on span "0" at bounding box center [609, 107] width 4 height 8
click at [626, 108] on button "Use Max" at bounding box center [629, 106] width 24 height 8
type input "**********"
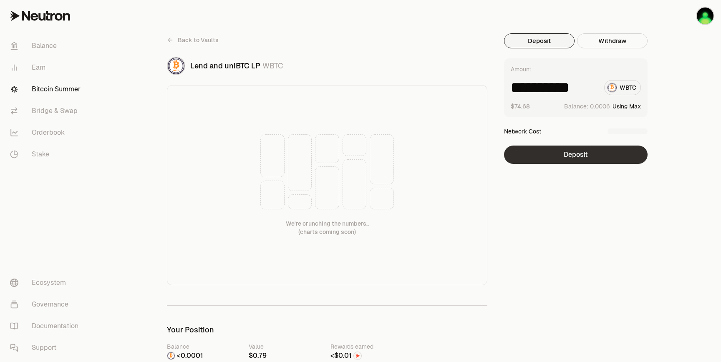
click at [591, 148] on button "Deposit" at bounding box center [575, 155] width 143 height 18
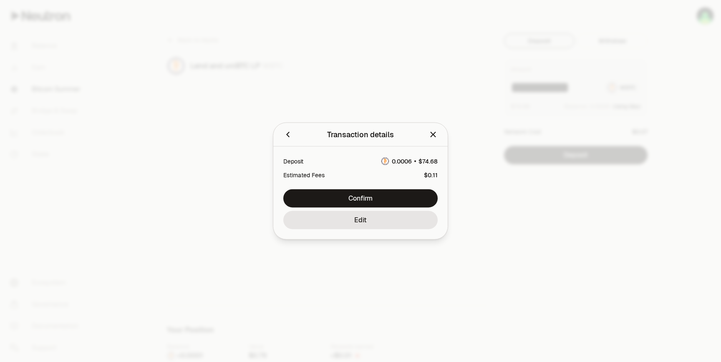
click at [289, 138] on icon "button" at bounding box center [287, 134] width 9 height 9
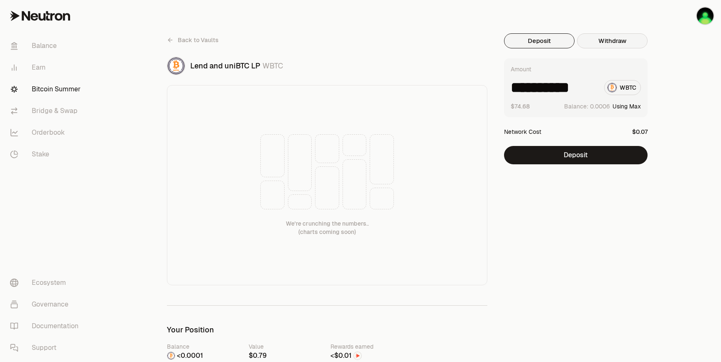
click at [621, 45] on button "Withdraw" at bounding box center [612, 40] width 70 height 15
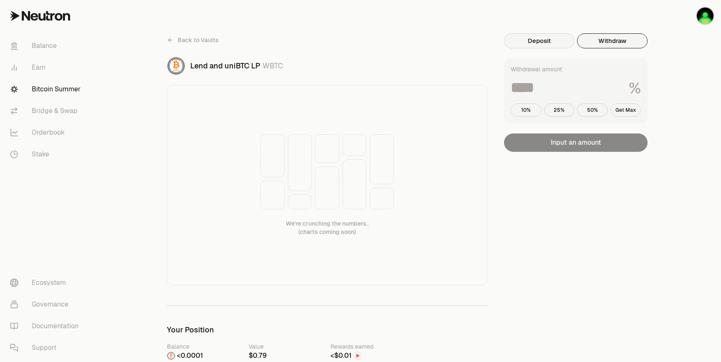
click at [513, 46] on button "Deposit" at bounding box center [539, 40] width 70 height 15
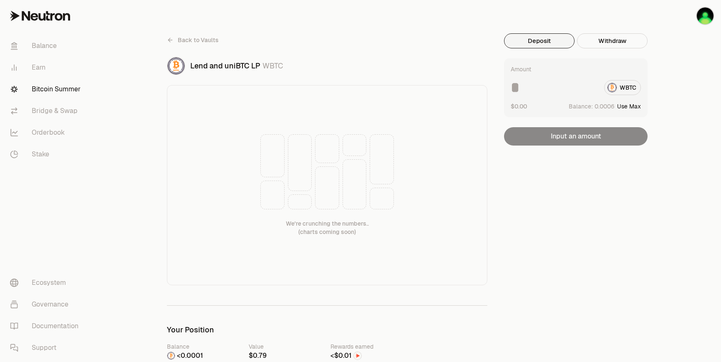
click at [180, 35] on link "Back to Vaults" at bounding box center [193, 39] width 52 height 13
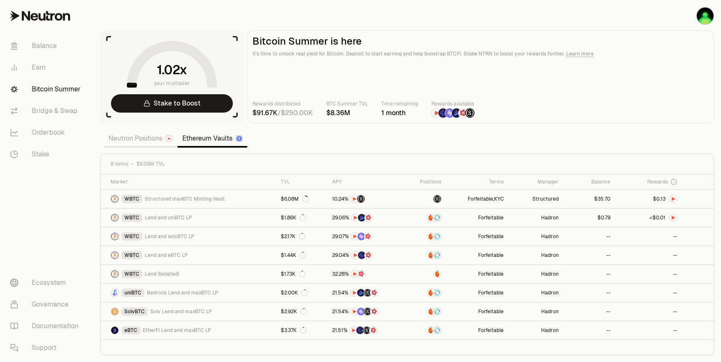
click at [153, 142] on link "Neutron Positions" at bounding box center [140, 138] width 74 height 17
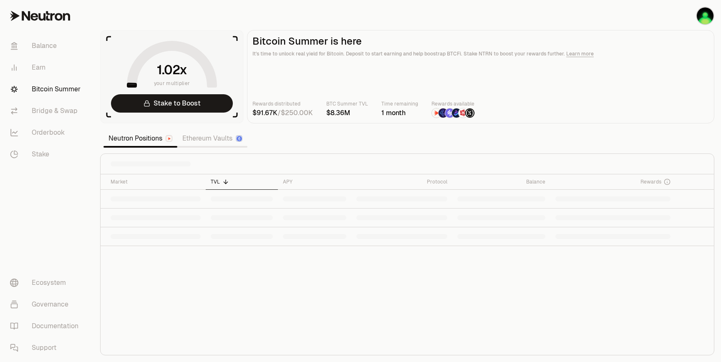
click at [214, 142] on link "Ethereum Vaults" at bounding box center [212, 138] width 70 height 17
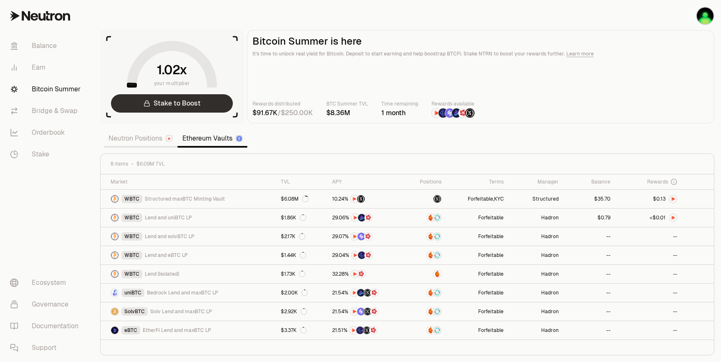
click at [199, 104] on link "Stake to Boost" at bounding box center [172, 103] width 122 height 18
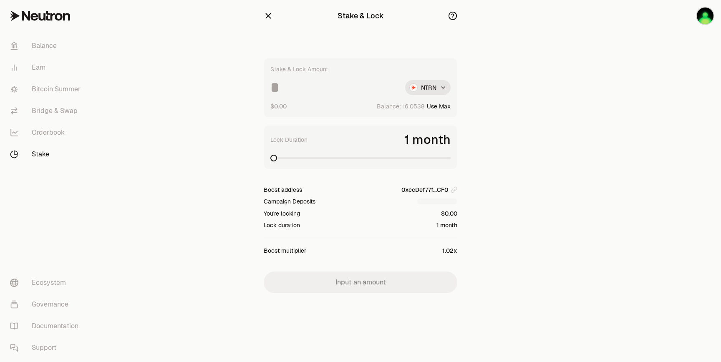
click at [267, 17] on icon "button" at bounding box center [268, 15] width 5 height 5
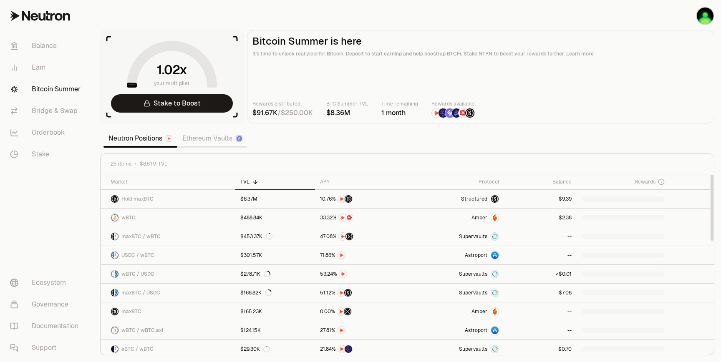
click at [219, 139] on link "Ethereum Vaults" at bounding box center [212, 138] width 70 height 17
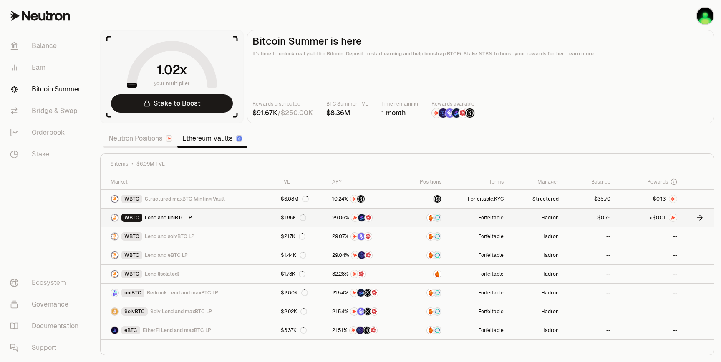
click at [468, 226] on link "Forfeitable" at bounding box center [477, 218] width 62 height 18
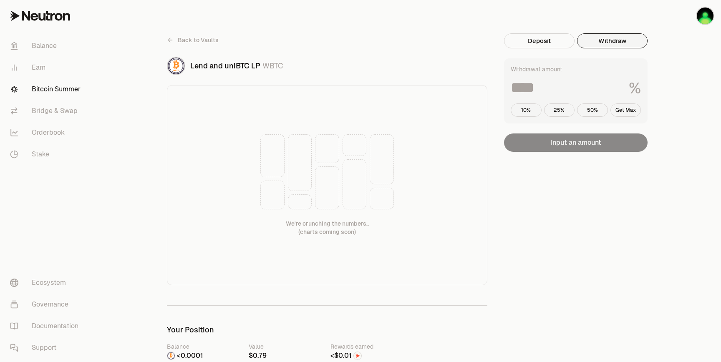
click at [590, 45] on button "Withdraw" at bounding box center [612, 40] width 70 height 15
click at [520, 112] on button "10%" at bounding box center [525, 109] width 31 height 13
type input "**"
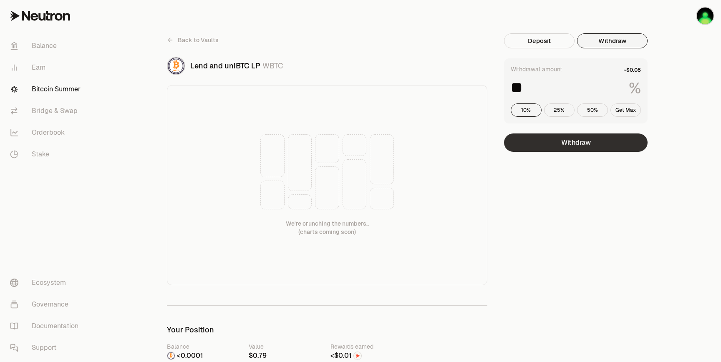
click at [565, 143] on button "Withdraw" at bounding box center [575, 142] width 143 height 18
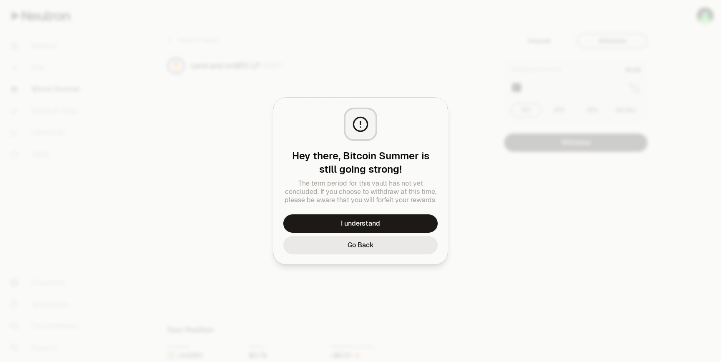
click at [357, 244] on button "Go Back" at bounding box center [360, 245] width 154 height 18
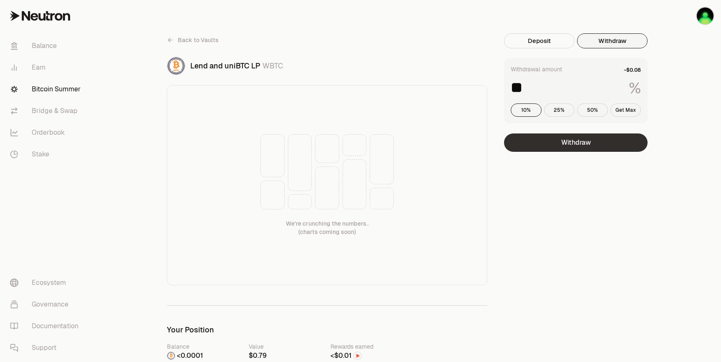
click at [571, 147] on button "Withdraw" at bounding box center [575, 142] width 143 height 18
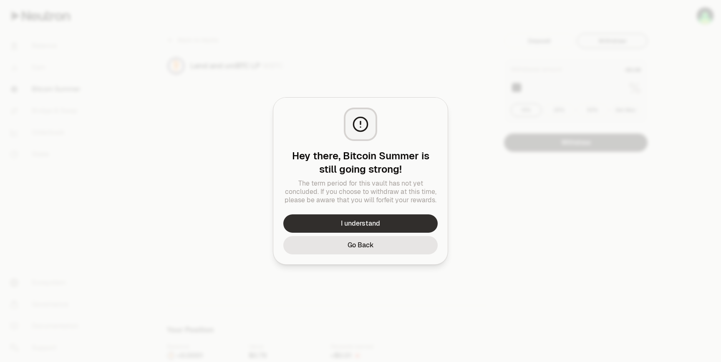
click at [400, 221] on button "I understand" at bounding box center [360, 223] width 154 height 18
